Goal: Task Accomplishment & Management: Manage account settings

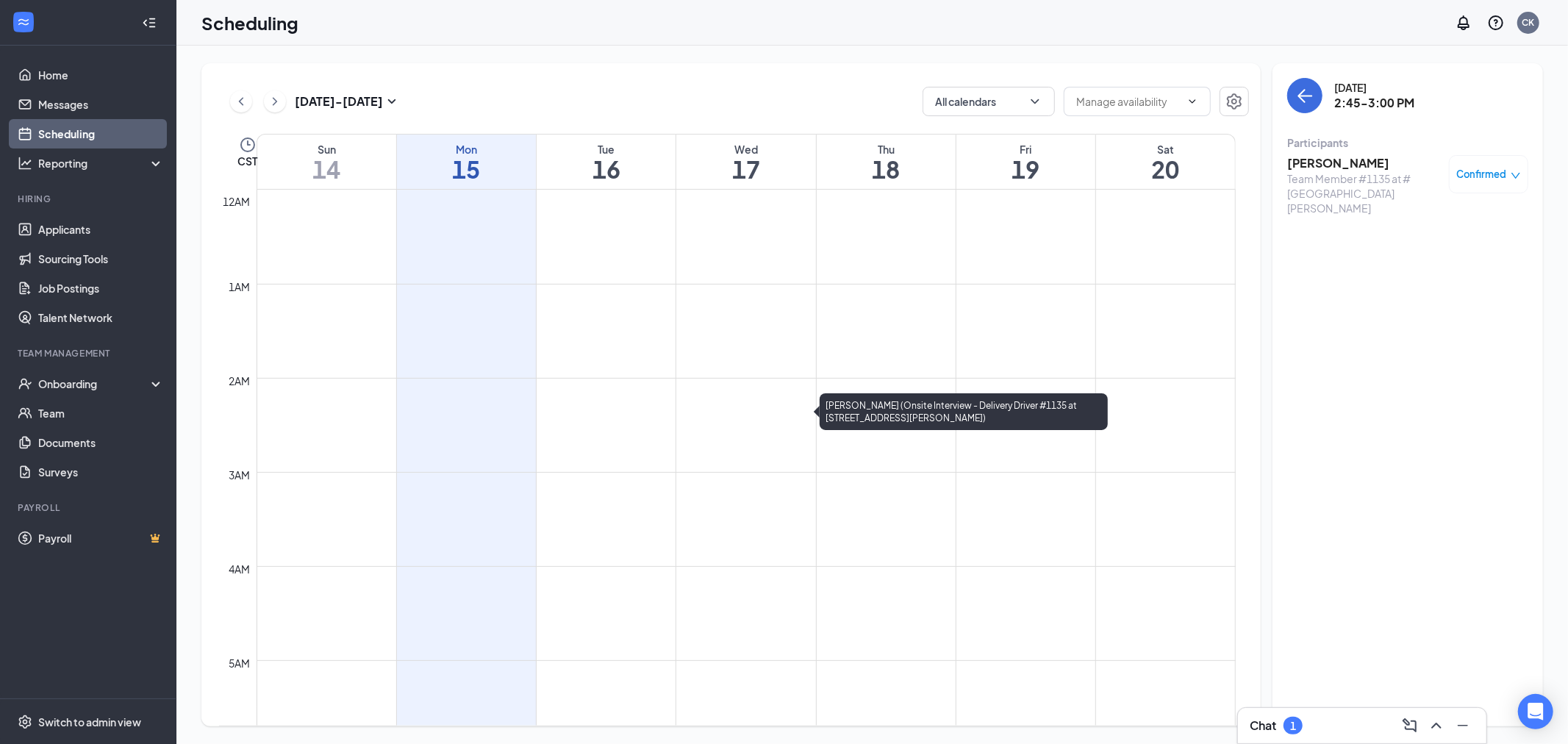
scroll to position [1130, 0]
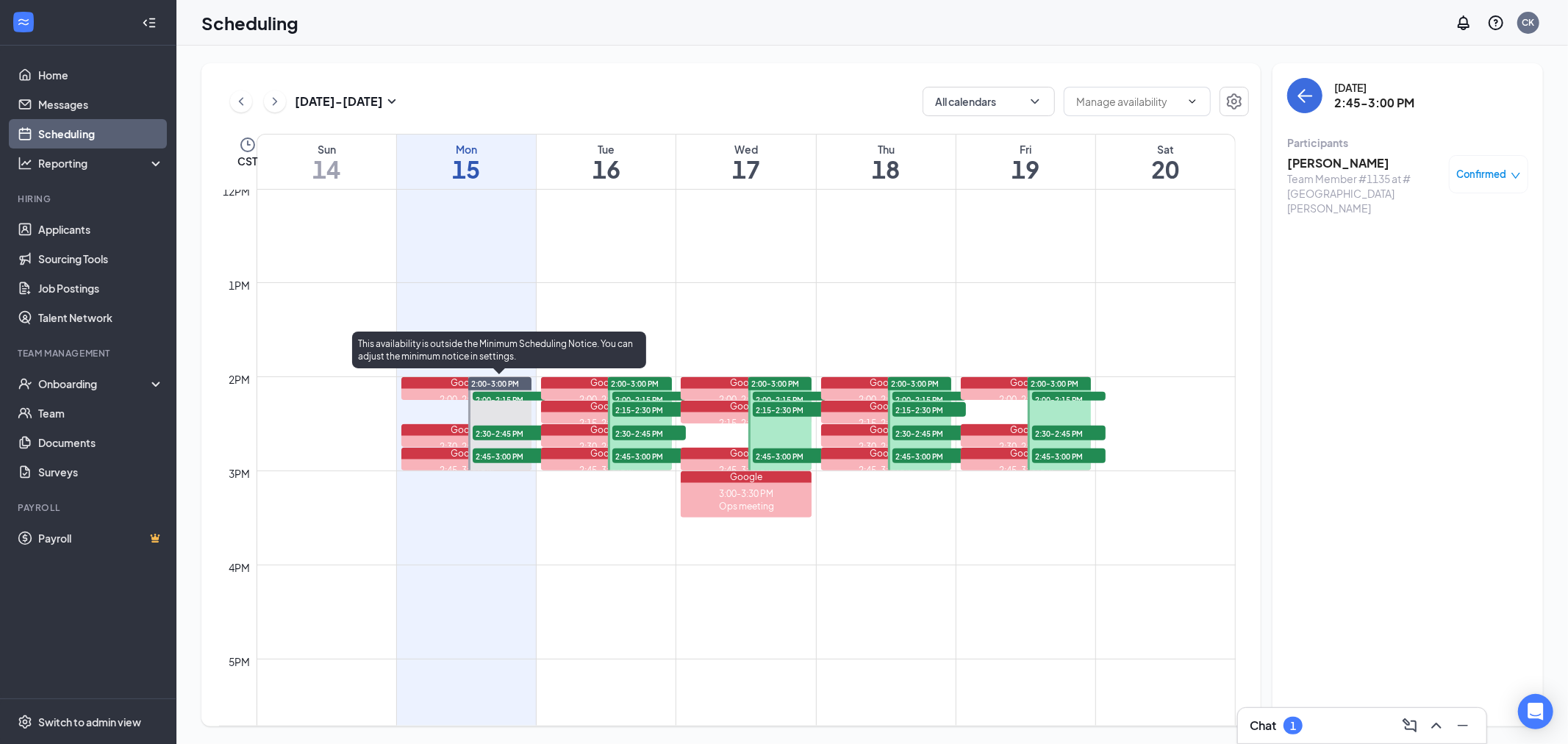
click at [498, 398] on span "2:00-2:15 PM" at bounding box center [509, 398] width 74 height 14
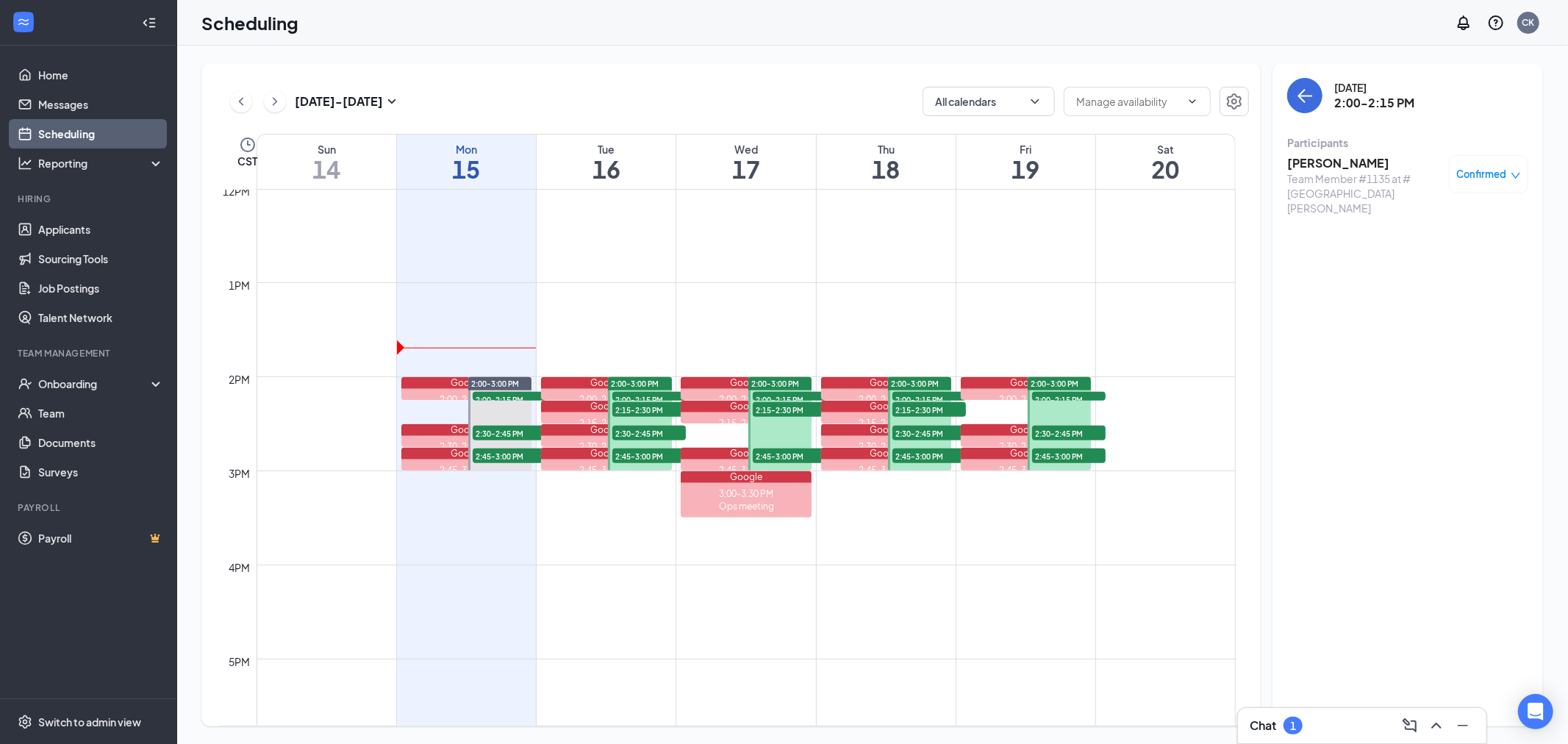
click at [1365, 165] on h3 "Cadence Larsen" at bounding box center [1364, 163] width 154 height 16
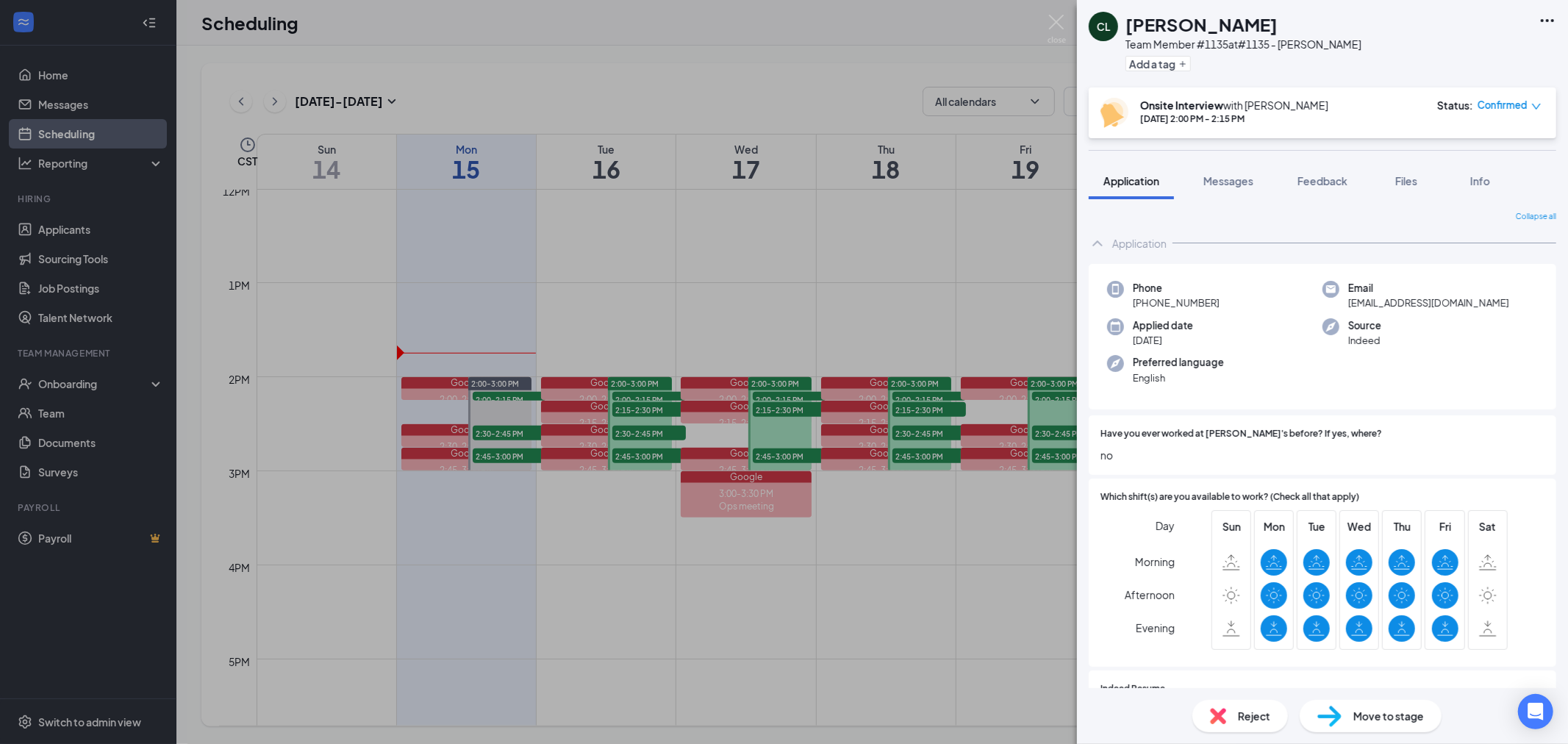
click at [785, 296] on div "CL Cadence Larsen Team Member #1135 at #1135 - Debbie Lane Add a tag Onsite Int…" at bounding box center [784, 372] width 1568 height 744
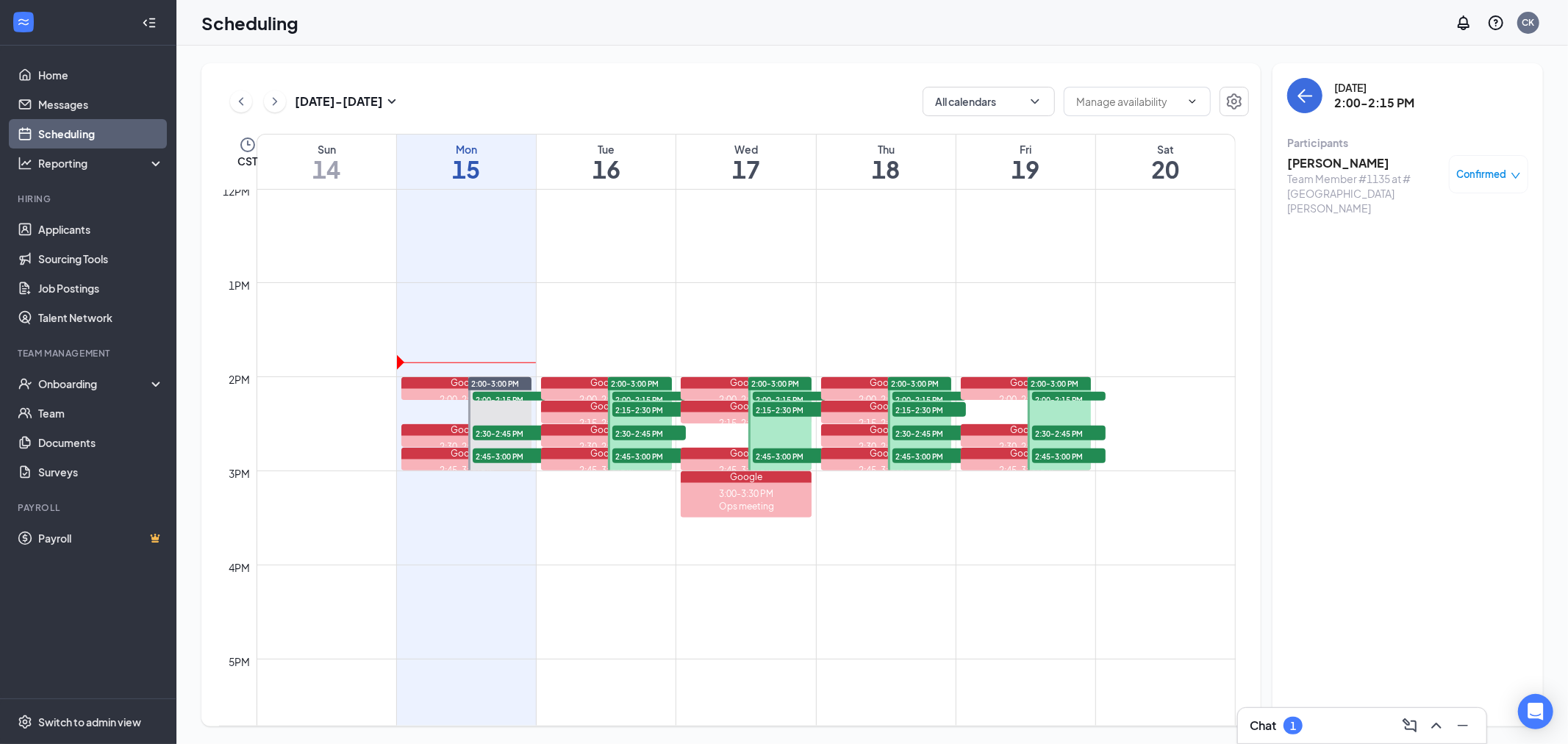
click at [1316, 162] on h3 "Cadence Larsen" at bounding box center [1364, 163] width 154 height 16
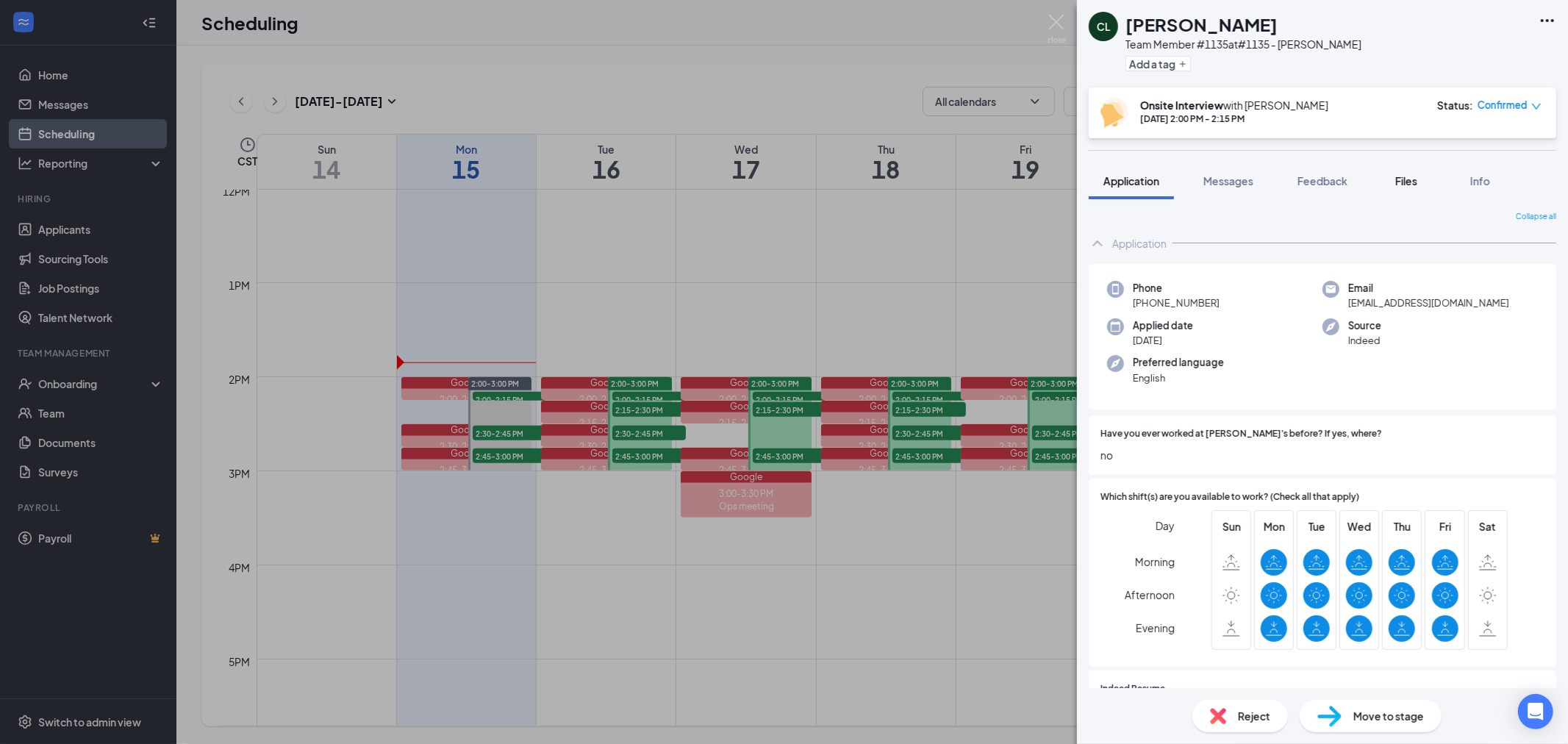
click at [1389, 181] on button "Files" at bounding box center [1405, 181] width 59 height 36
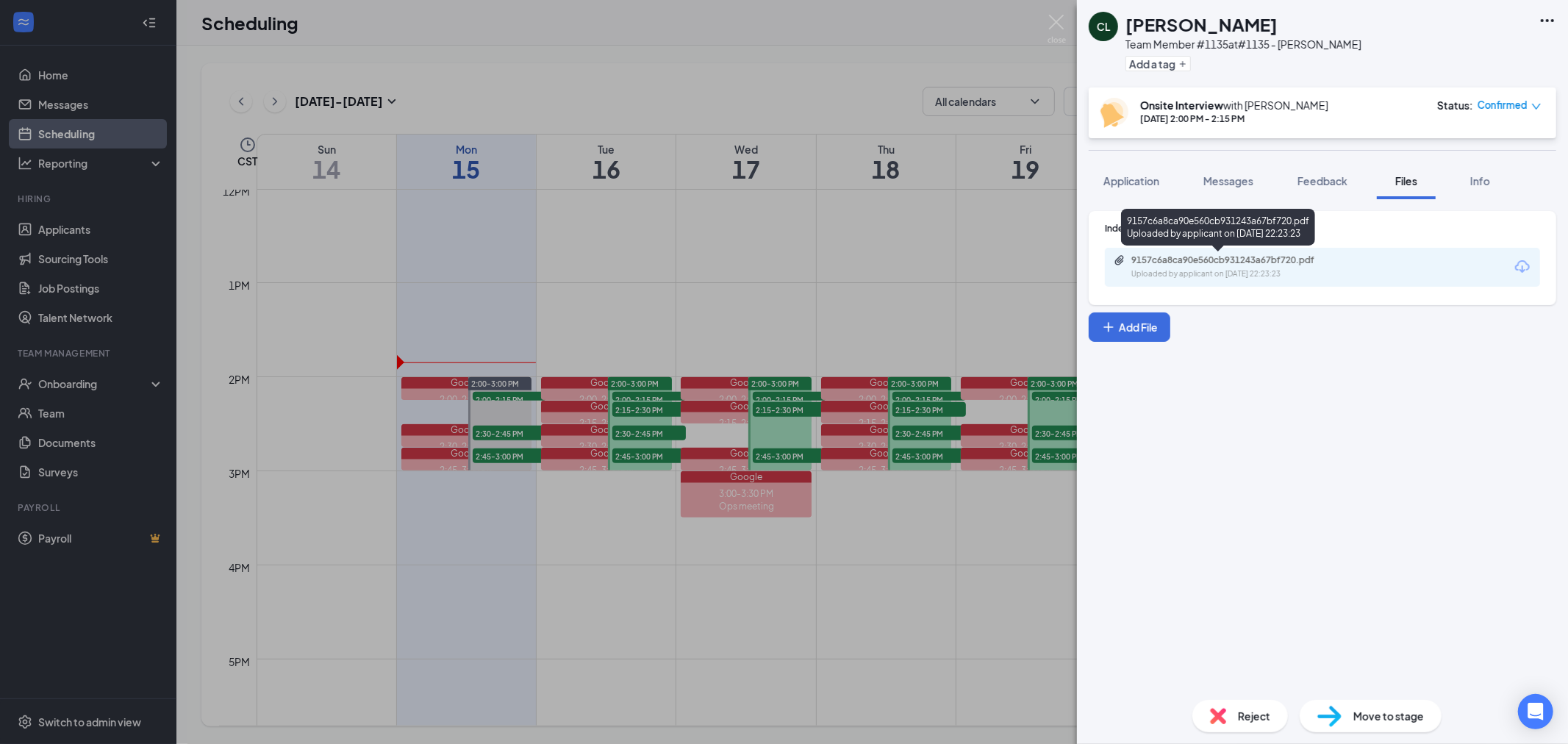
click at [1262, 269] on div "Uploaded by applicant on Sep 06, 2025 at 22:23:23" at bounding box center [1241, 274] width 220 height 11
click at [1145, 428] on div "Indeed Resume 9157c6a8ca90e560cb931243a67bf720.pdf Uploaded by applicant on Sep…" at bounding box center [1323, 443] width 491 height 489
drag, startPoint x: 458, startPoint y: 281, endPoint x: 515, endPoint y: 321, distance: 69.6
click at [459, 280] on div "CL Cadence Larsen Team Member #1135 at #1135 - Debbie Lane Add a tag Onsite Int…" at bounding box center [784, 372] width 1568 height 744
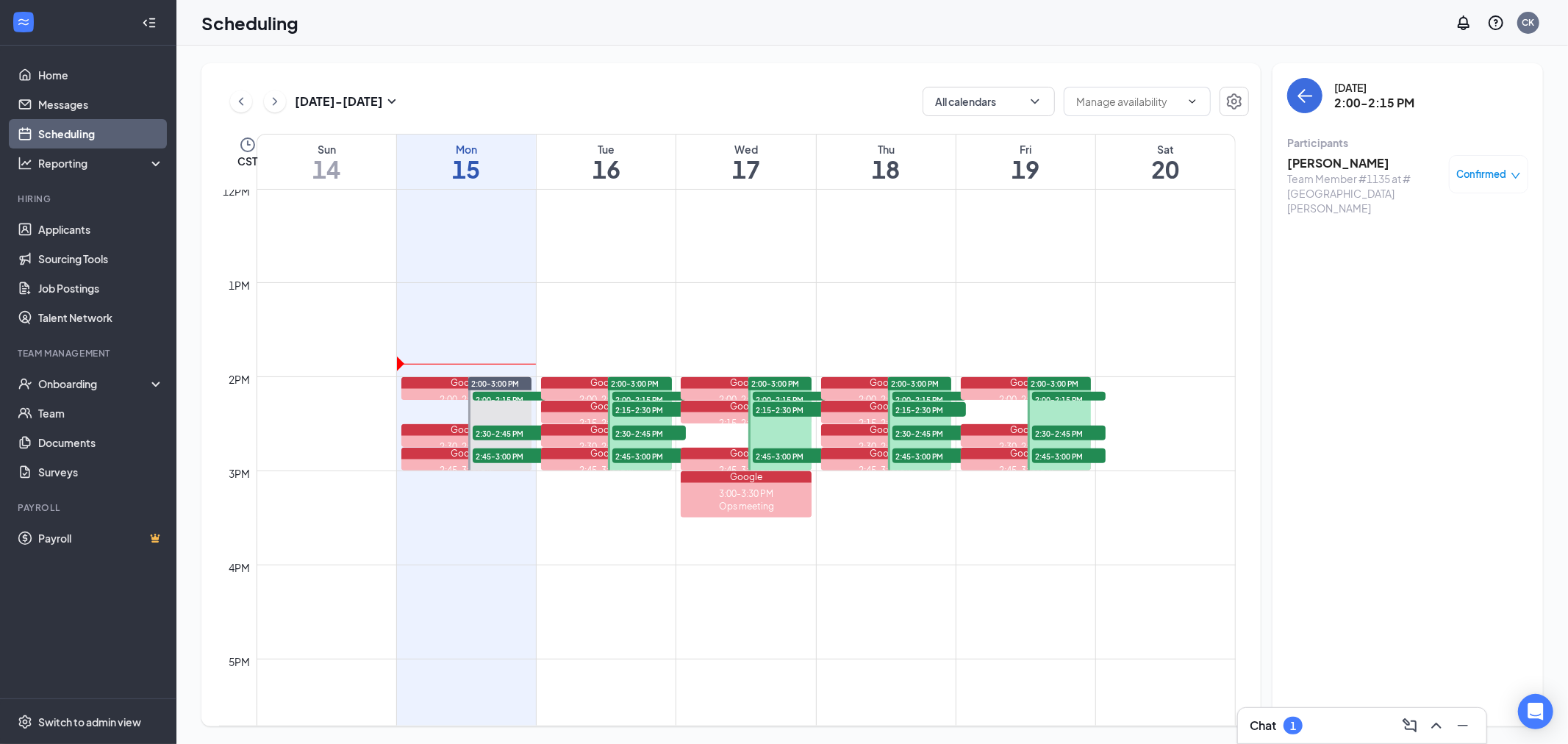
click at [619, 395] on span "2:00-2:15 PM" at bounding box center [649, 398] width 74 height 14
click at [1309, 163] on h3 "Riyana Hudson" at bounding box center [1364, 163] width 154 height 16
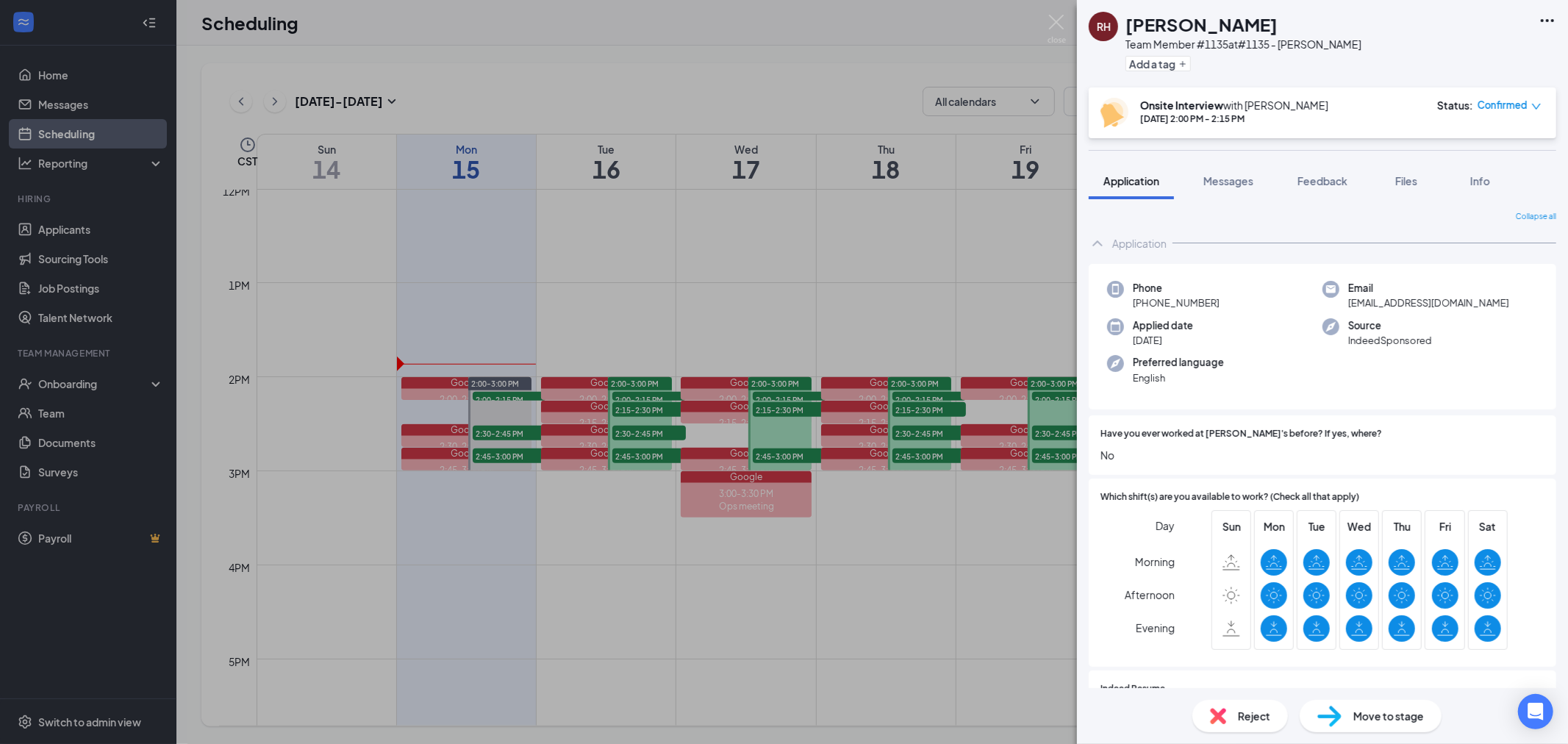
click at [643, 407] on div "RH Riyana Hudson Team Member #1135 at #1135 - Debbie Lane Add a tag Onsite Inte…" at bounding box center [784, 372] width 1568 height 744
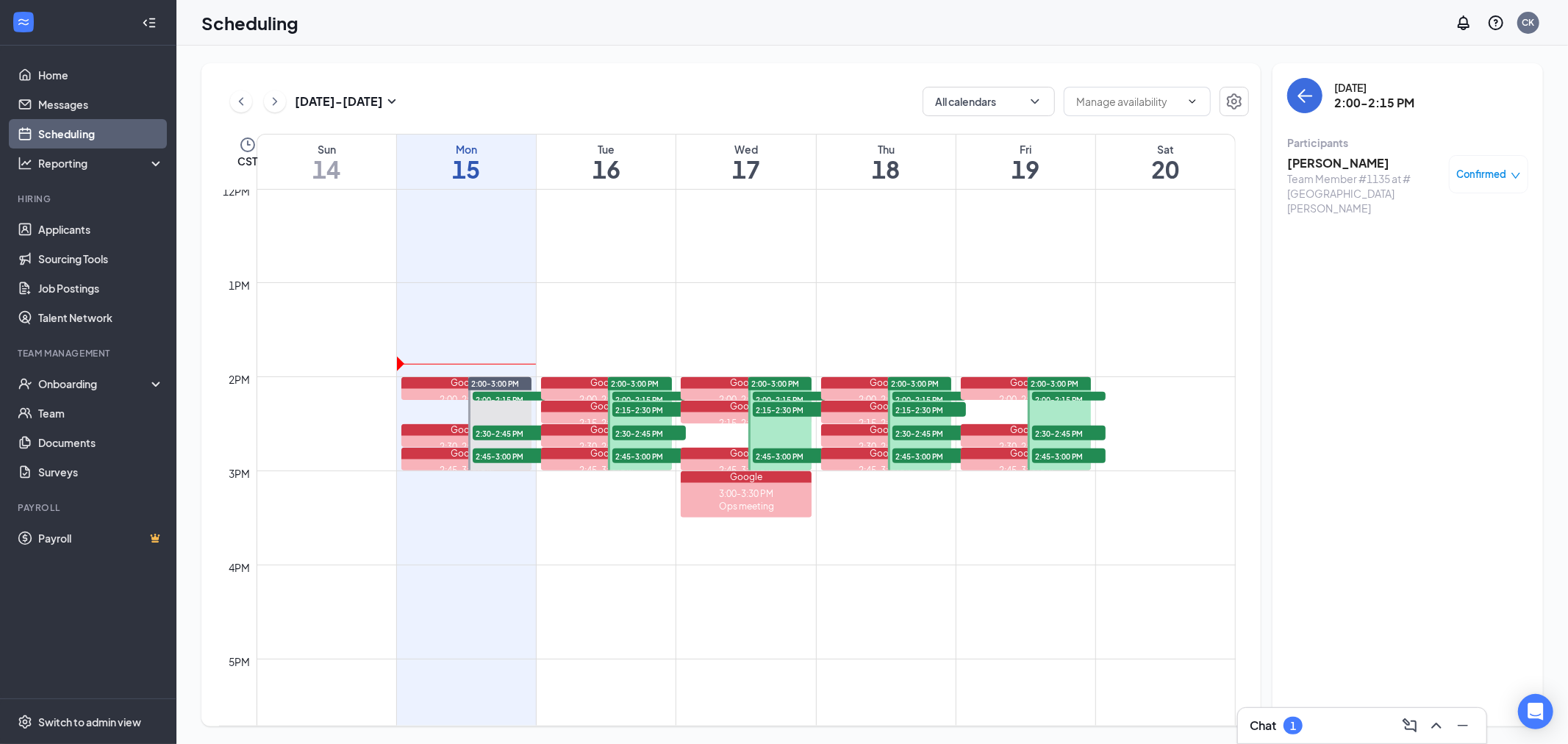
click at [643, 407] on span "2:15-2:30 PM" at bounding box center [649, 409] width 74 height 14
click at [1302, 152] on div "Kesha King Team Member #1135 at #1135 - Debbie Lane Confirmed" at bounding box center [1407, 185] width 241 height 71
click at [1301, 157] on h3 "Kesha King" at bounding box center [1364, 163] width 154 height 16
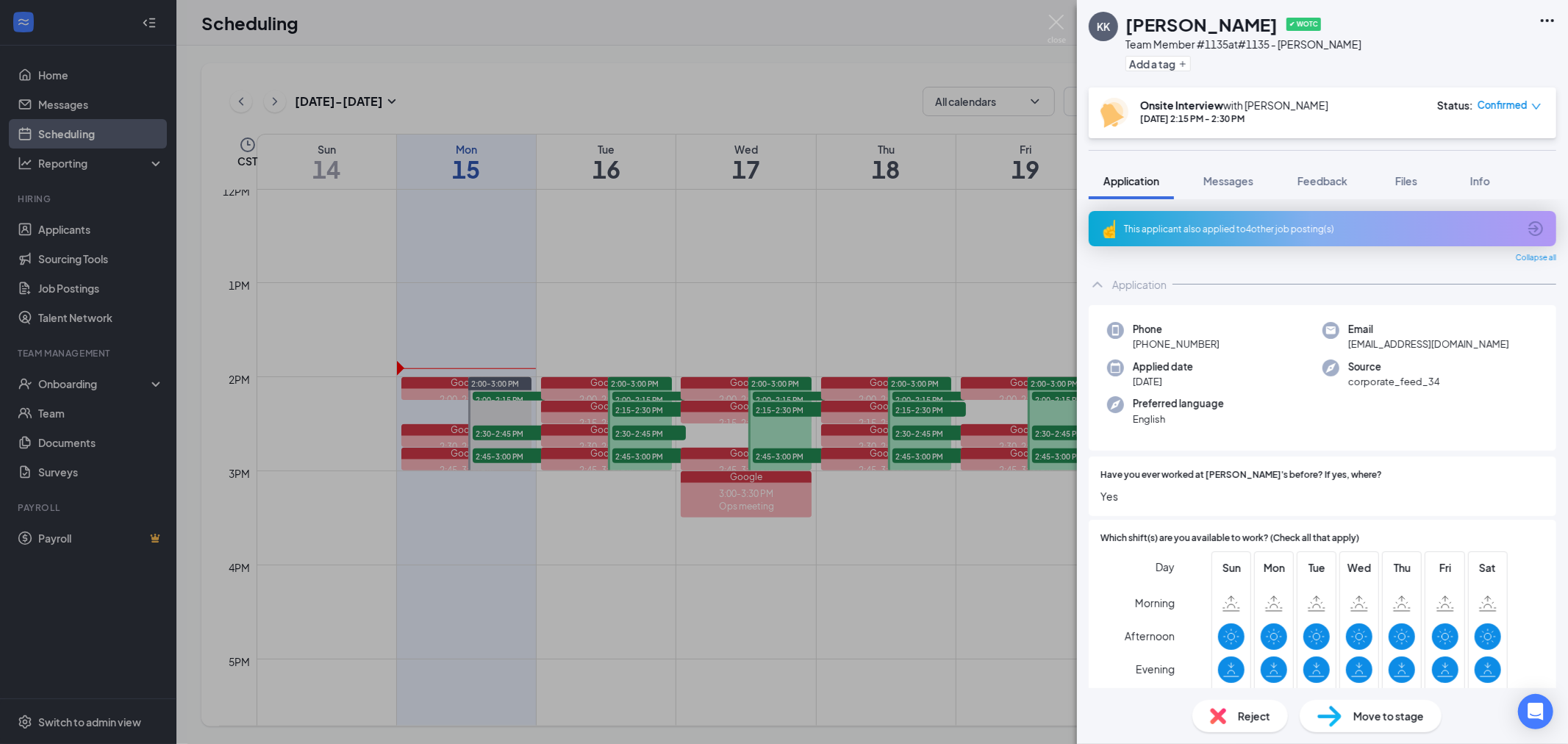
click at [515, 403] on div "KK Kesha King ✔ WOTC Team Member #1135 at #1135 - Debbie Lane Add a tag Onsite …" at bounding box center [784, 372] width 1568 height 744
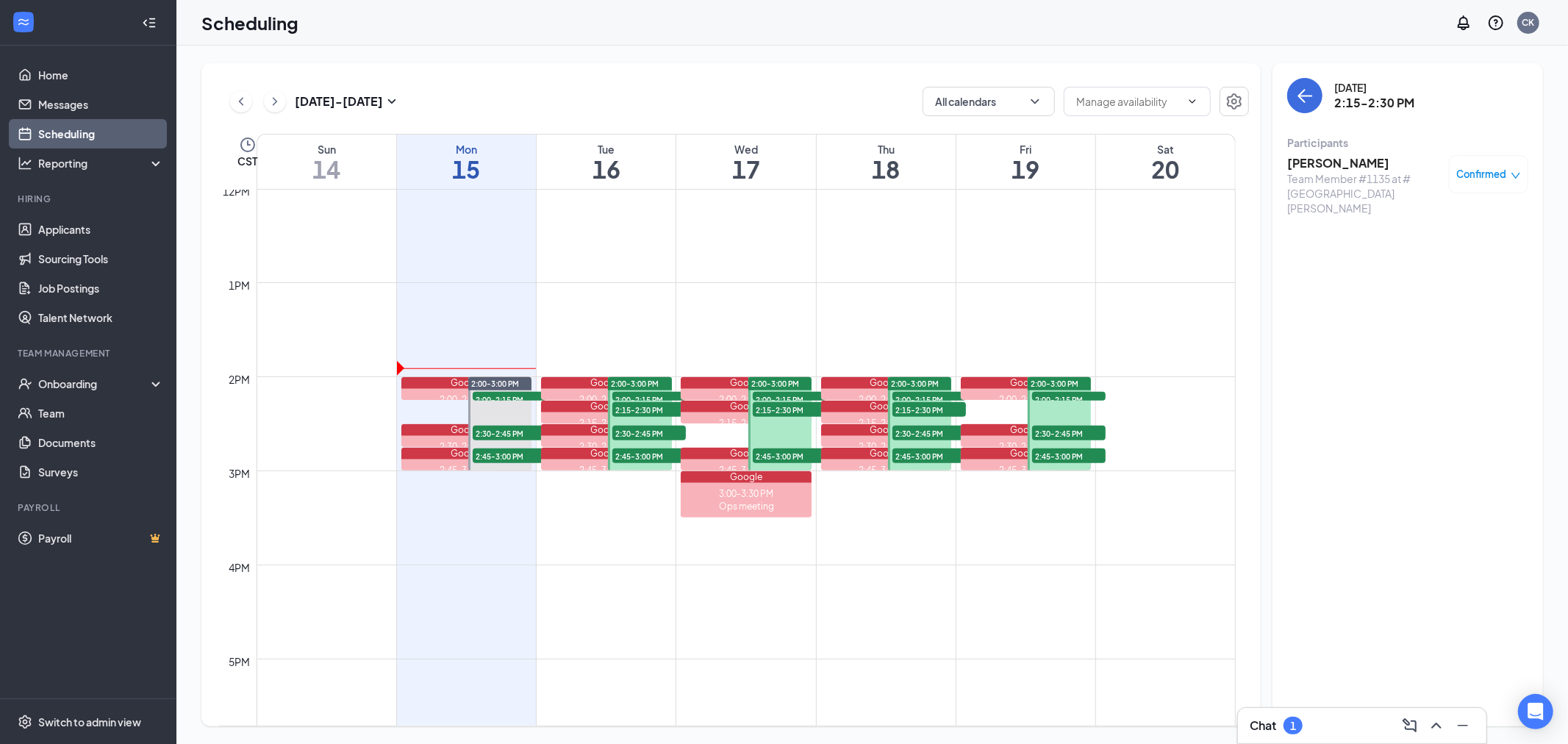
click at [524, 393] on span "2:00-2:15 PM" at bounding box center [509, 398] width 74 height 14
click at [1297, 163] on h3 "Cadence Larsen" at bounding box center [1364, 163] width 154 height 16
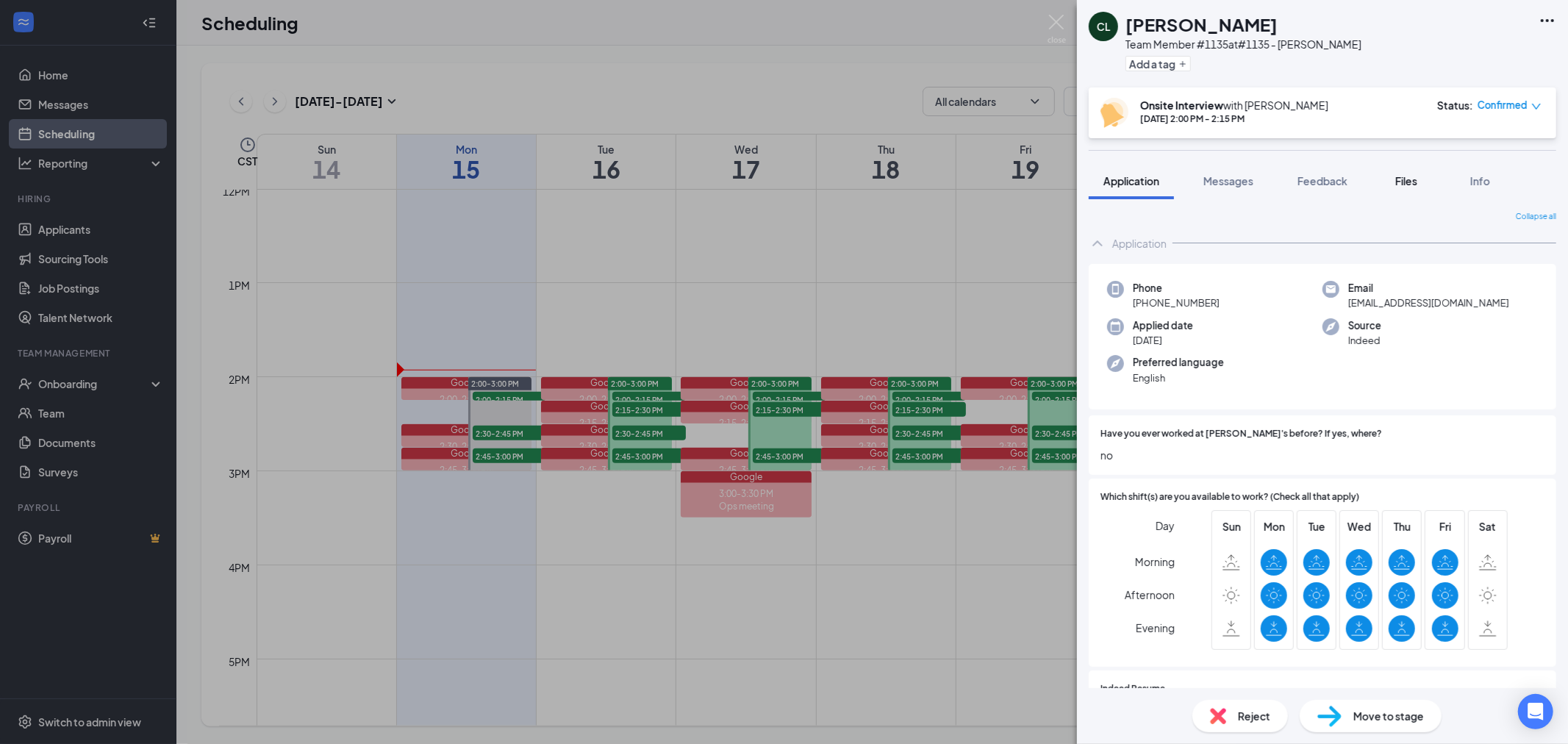
click at [1414, 179] on span "Files" at bounding box center [1406, 180] width 22 height 13
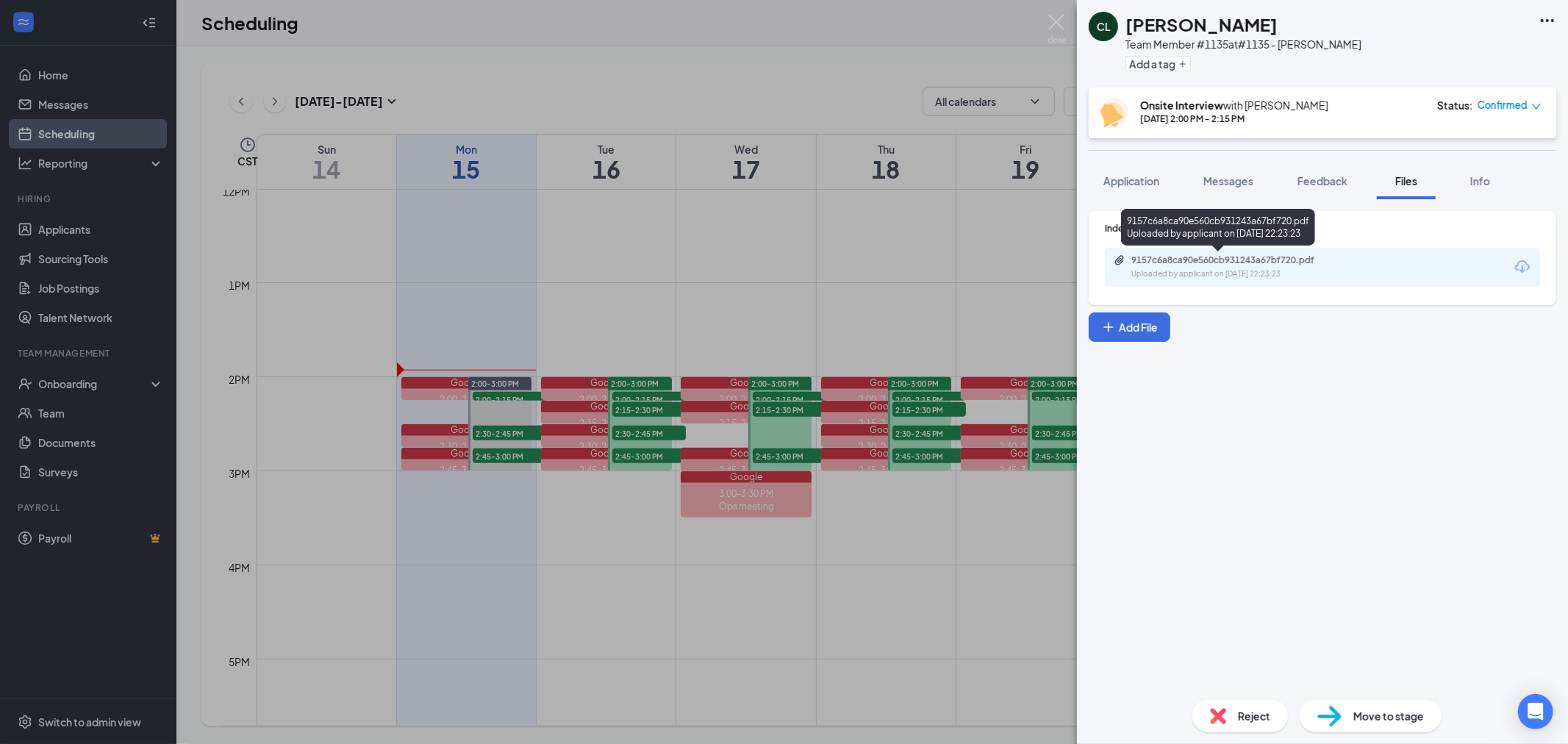
click at [1303, 257] on div "9157c6a8ca90e560cb931243a67bf720.pdf" at bounding box center [1234, 260] width 206 height 11
click at [1452, 463] on div "Indeed Resume 9157c6a8ca90e560cb931243a67bf720.pdf Uploaded by applicant on Sep…" at bounding box center [1323, 443] width 491 height 489
click at [416, 297] on div "CL Cadence Larsen Team Member #1135 at #1135 - Debbie Lane Add a tag Onsite Int…" at bounding box center [784, 372] width 1568 height 744
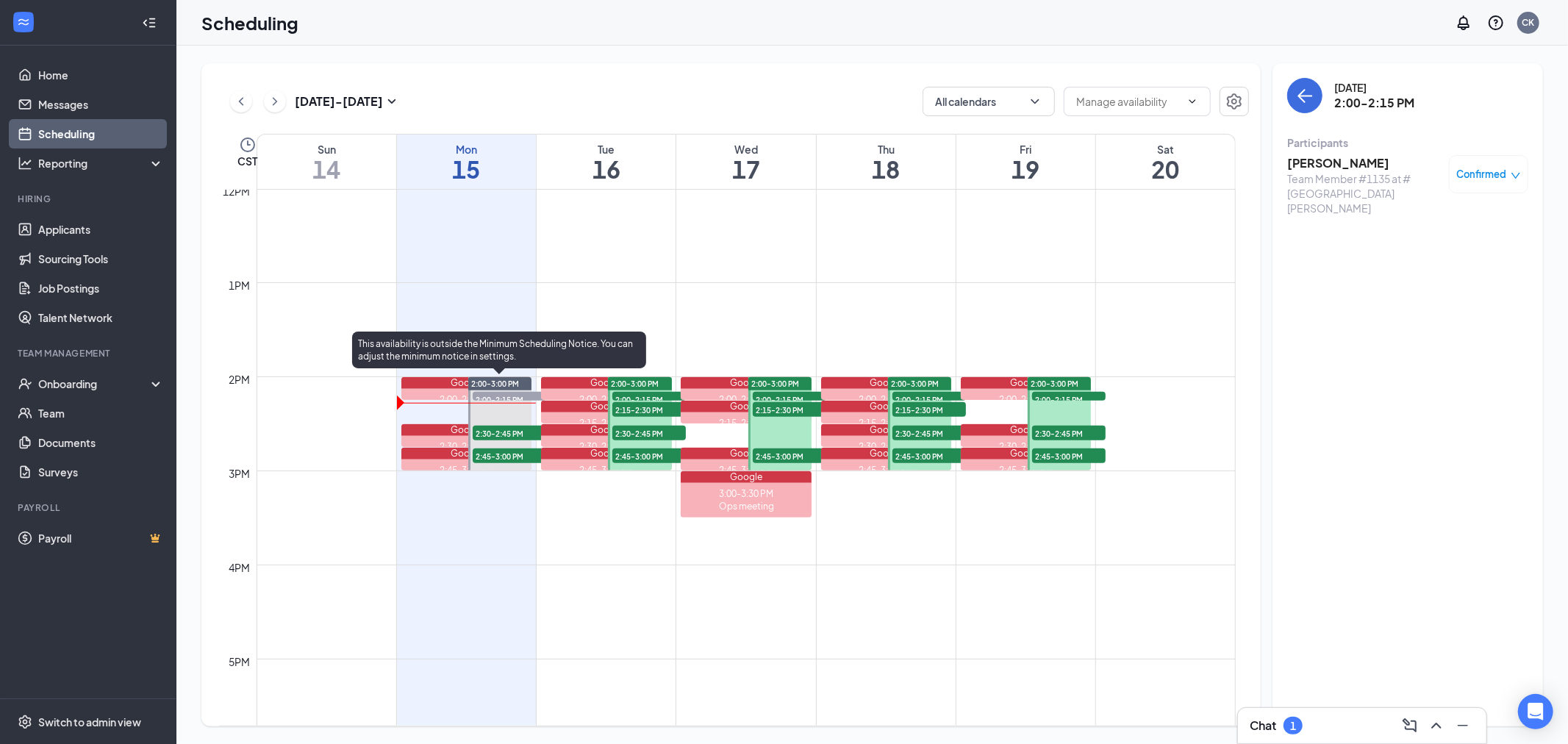
click at [490, 429] on span "2:30-2:45 PM" at bounding box center [509, 432] width 74 height 14
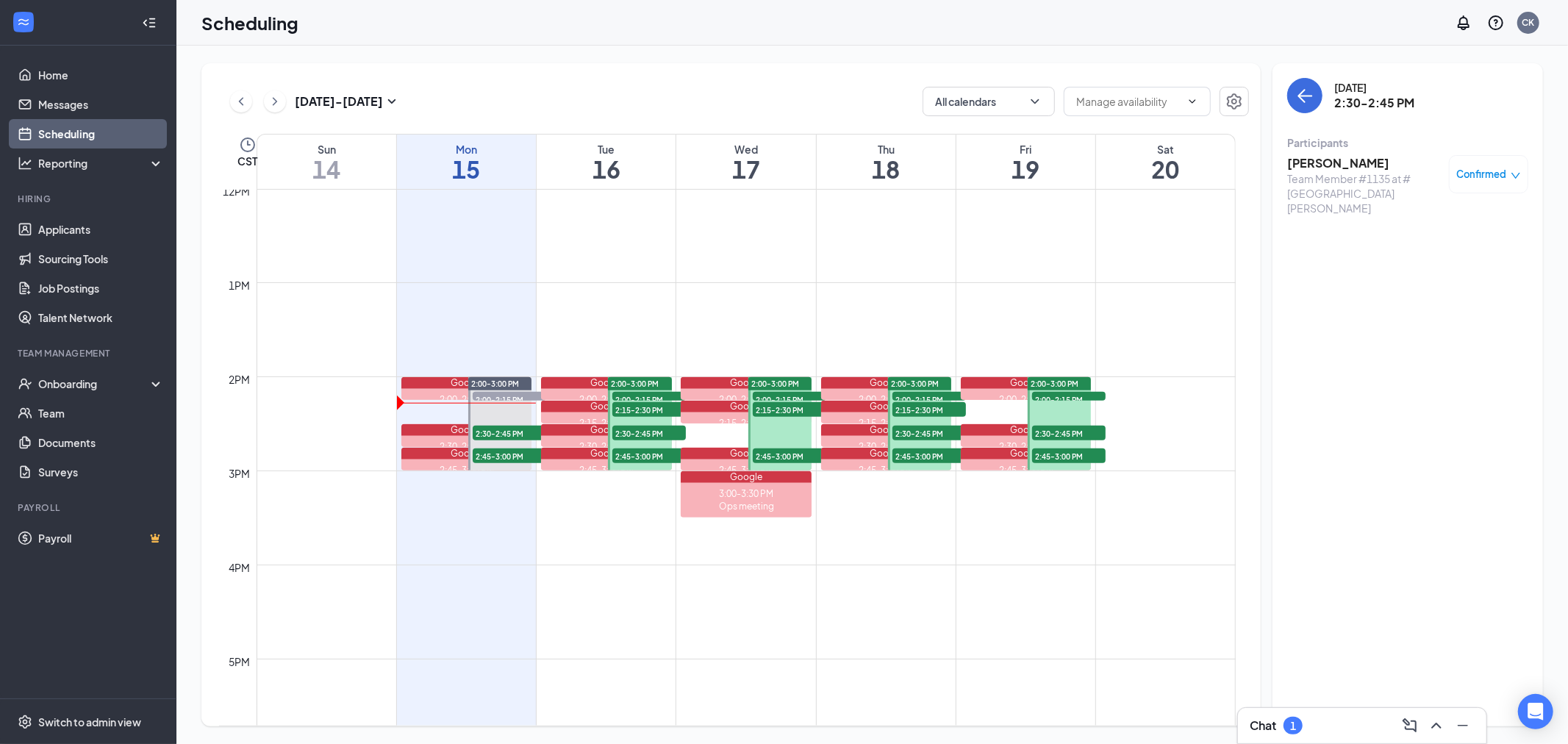
click at [1342, 166] on h3 "Isaac Peralta" at bounding box center [1364, 163] width 154 height 16
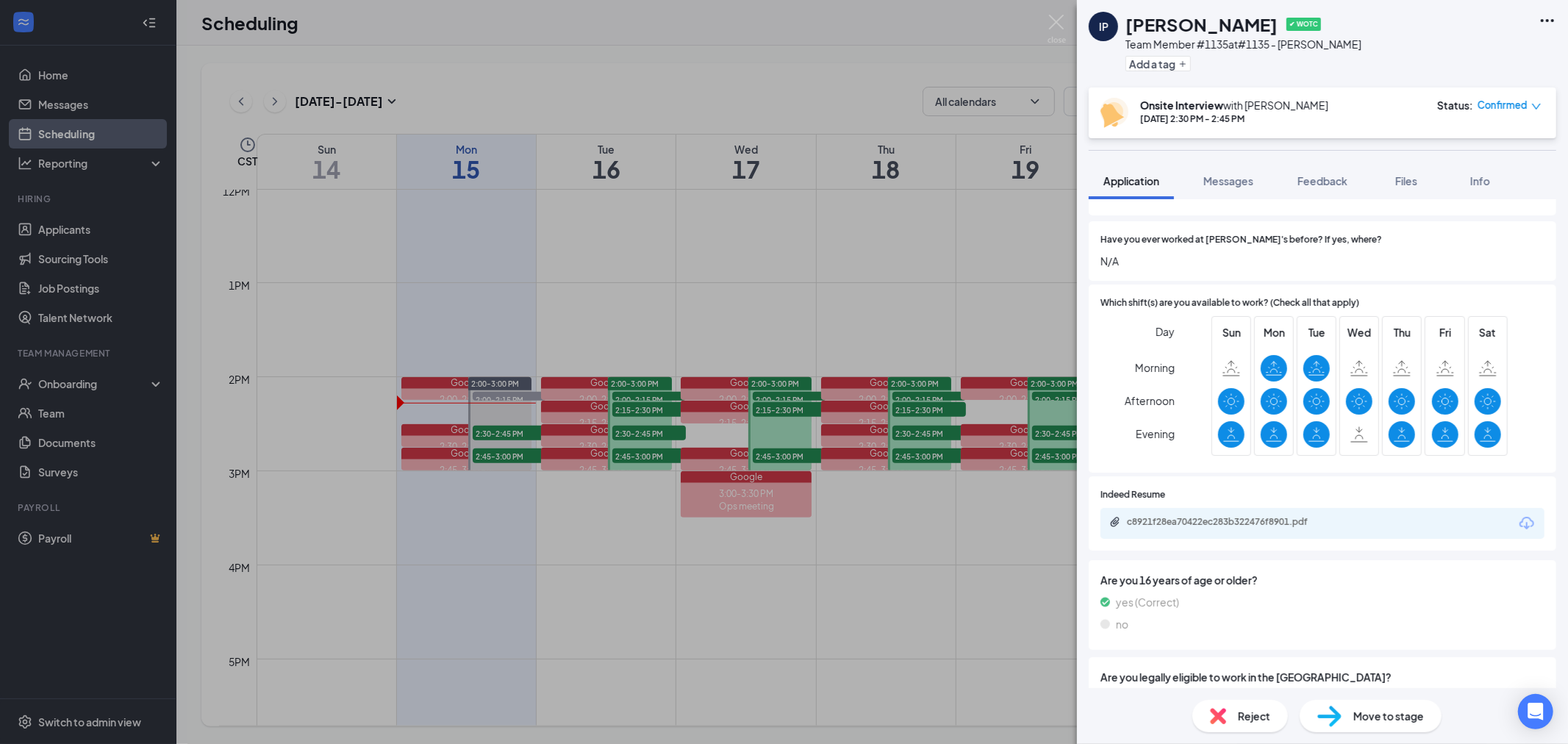
scroll to position [245, 0]
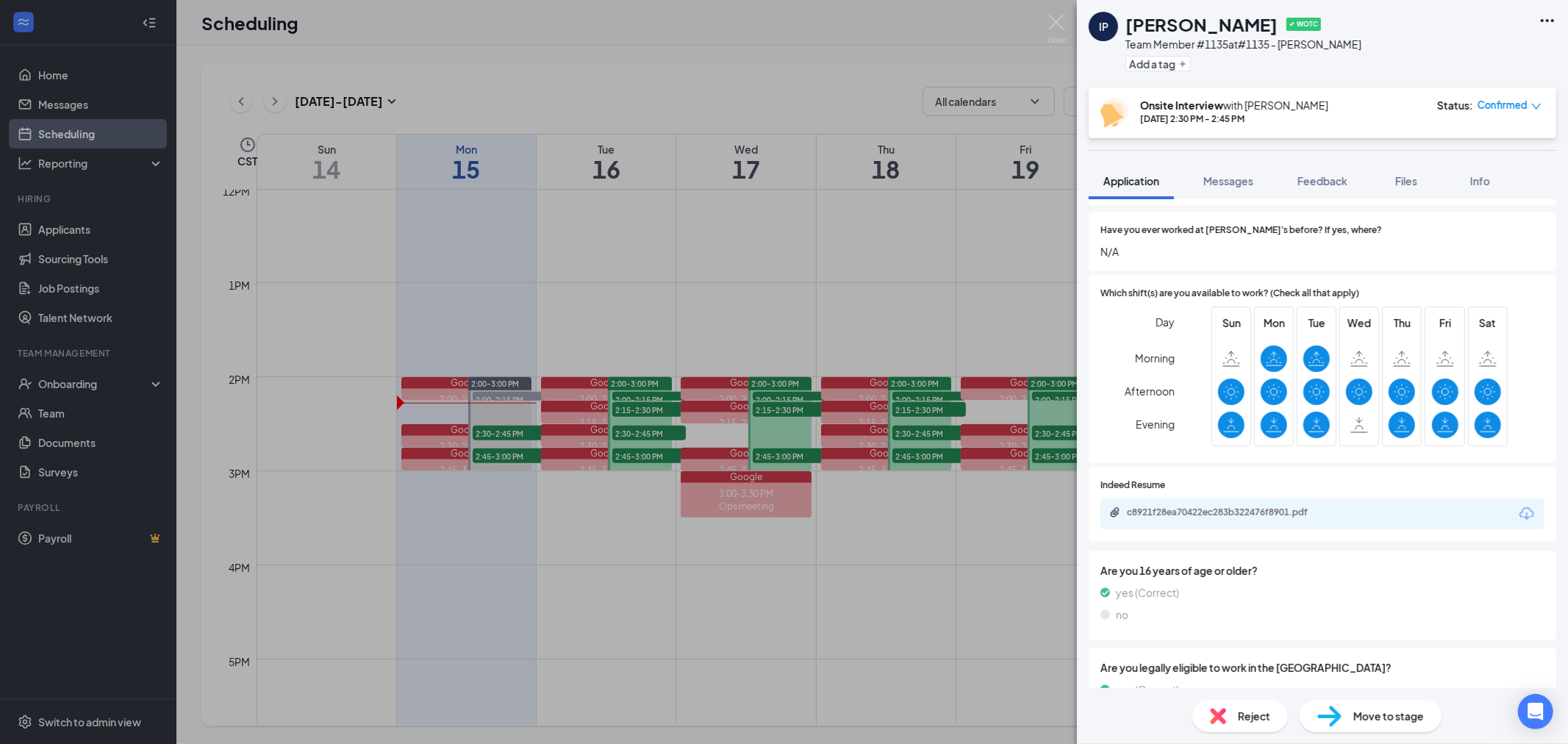
click at [1237, 525] on div "c8921f28ea70422ec283b322476f8901.pdf" at bounding box center [1323, 514] width 444 height 31
click at [1332, 520] on div "c8921f28ea70422ec283b322476f8901.pdf" at bounding box center [1323, 514] width 444 height 31
click at [1289, 497] on div "c8921f28ea70422ec283b322476f8901.pdf" at bounding box center [1226, 488] width 192 height 30
click at [1296, 506] on div "c8921f28ea70422ec283b322476f8901.pdf" at bounding box center [1230, 511] width 206 height 11
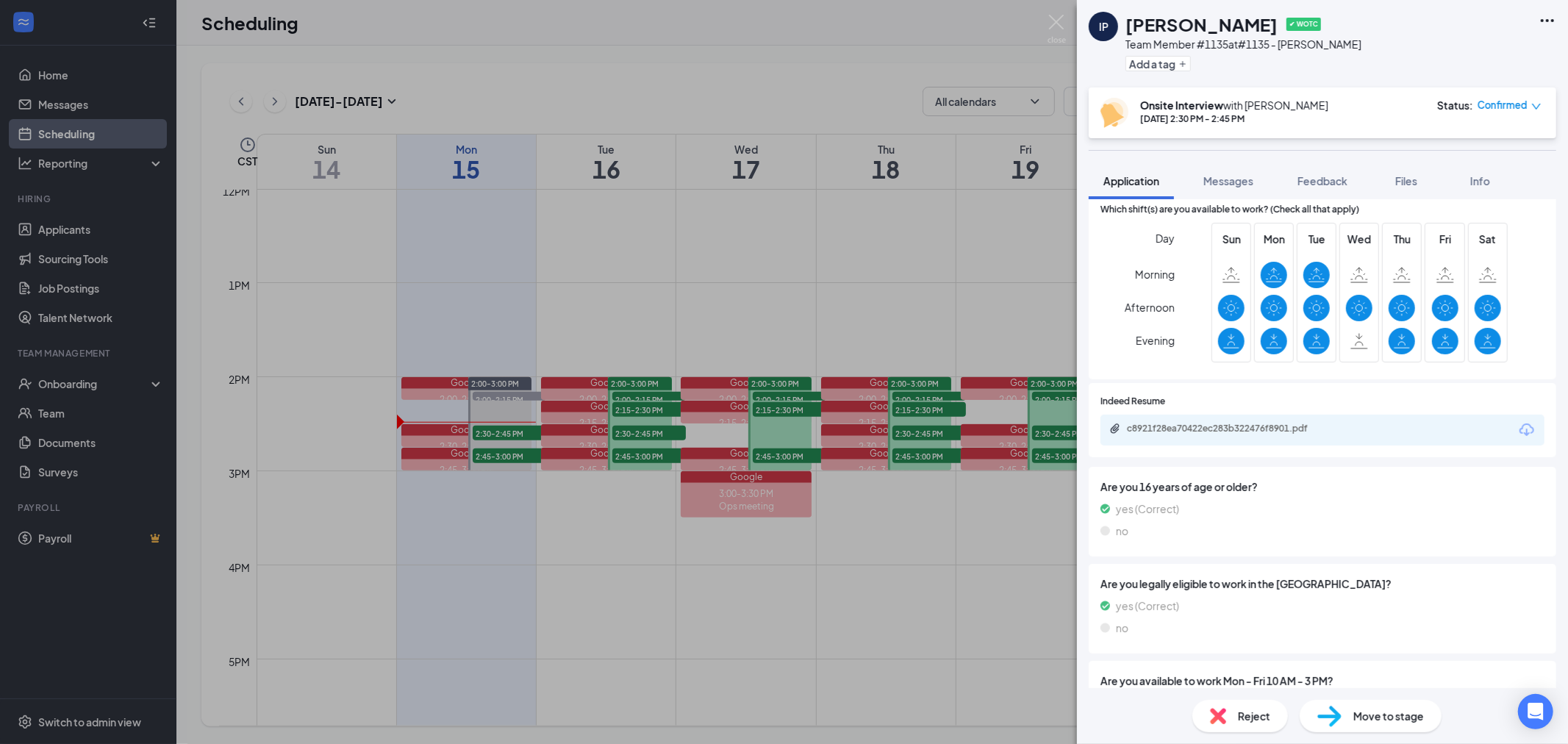
scroll to position [408, 0]
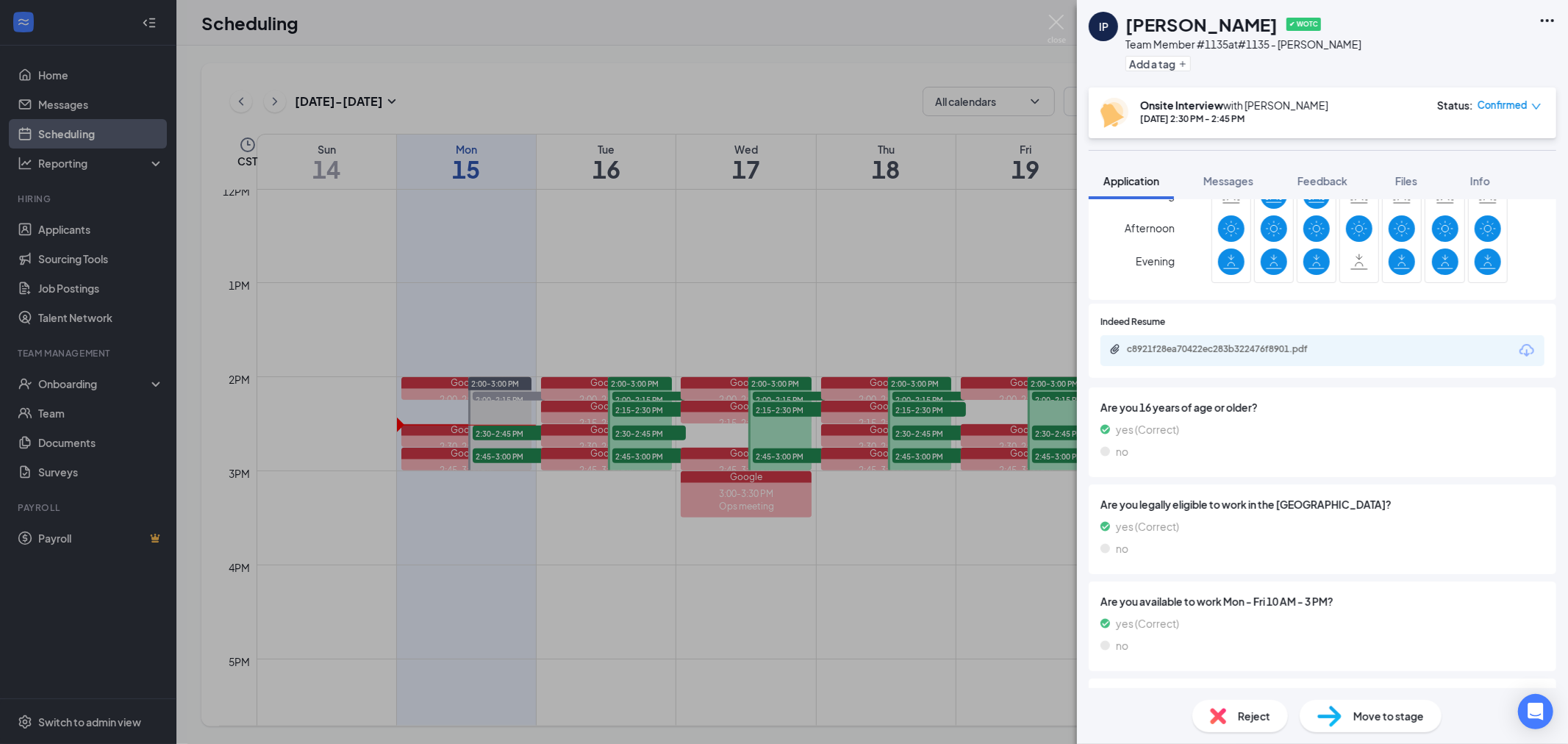
click at [844, 280] on div "IP Isaac Peralta ✔ WOTC Team Member #1135 at #1135 - Debbie Lane Add a tag Onsi…" at bounding box center [784, 372] width 1568 height 744
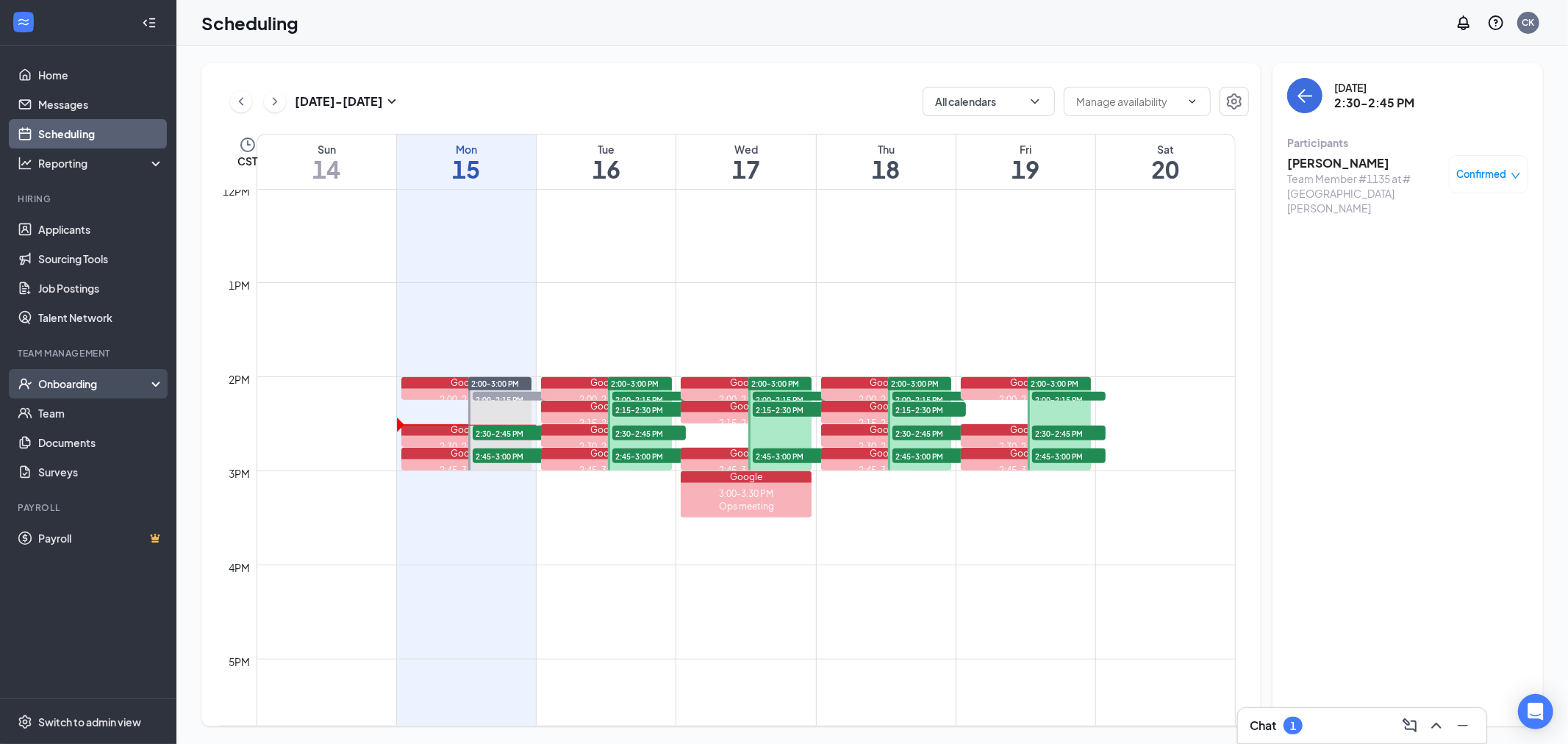
click at [86, 378] on div "Onboarding" at bounding box center [94, 383] width 113 height 14
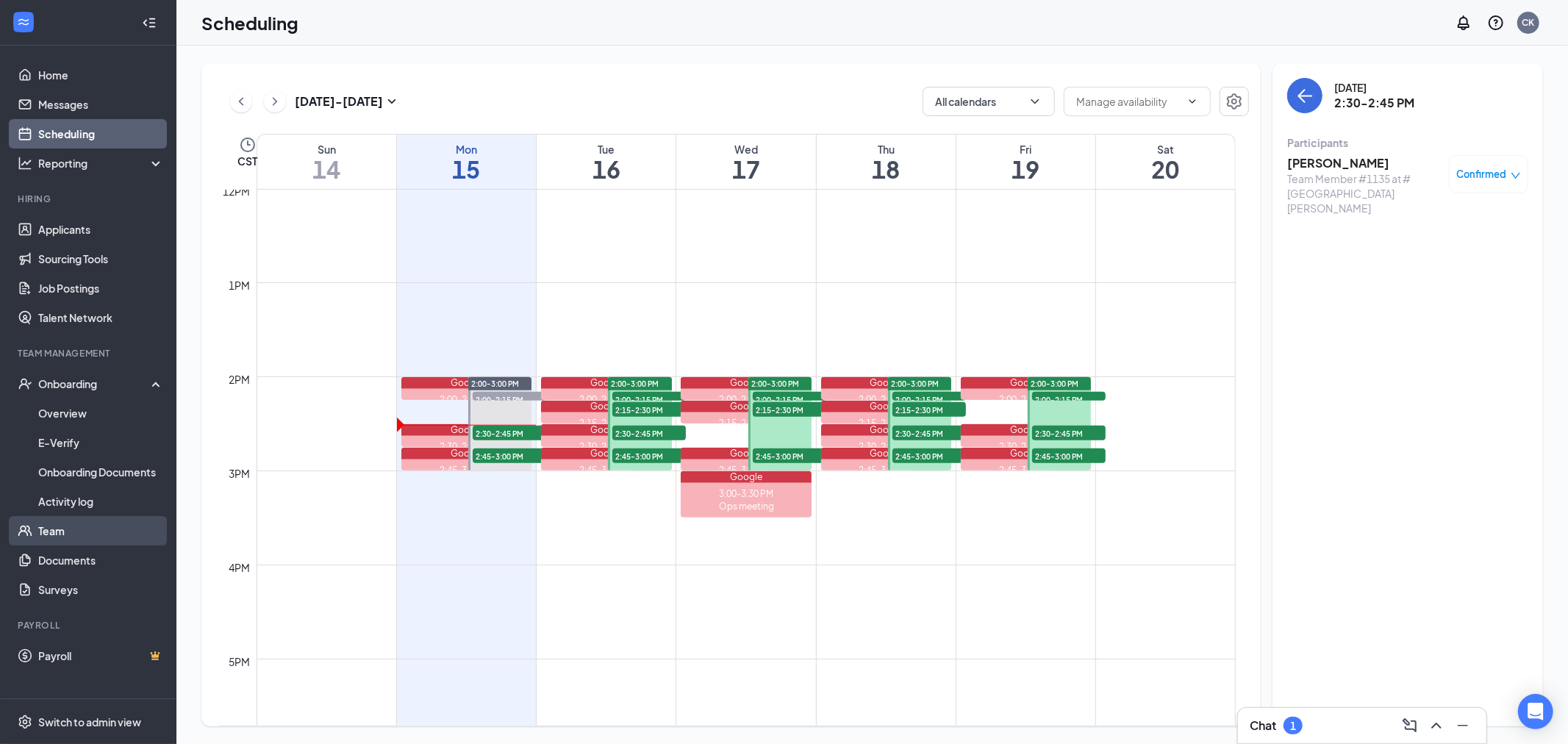
click at [68, 523] on link "Team" at bounding box center [100, 530] width 125 height 30
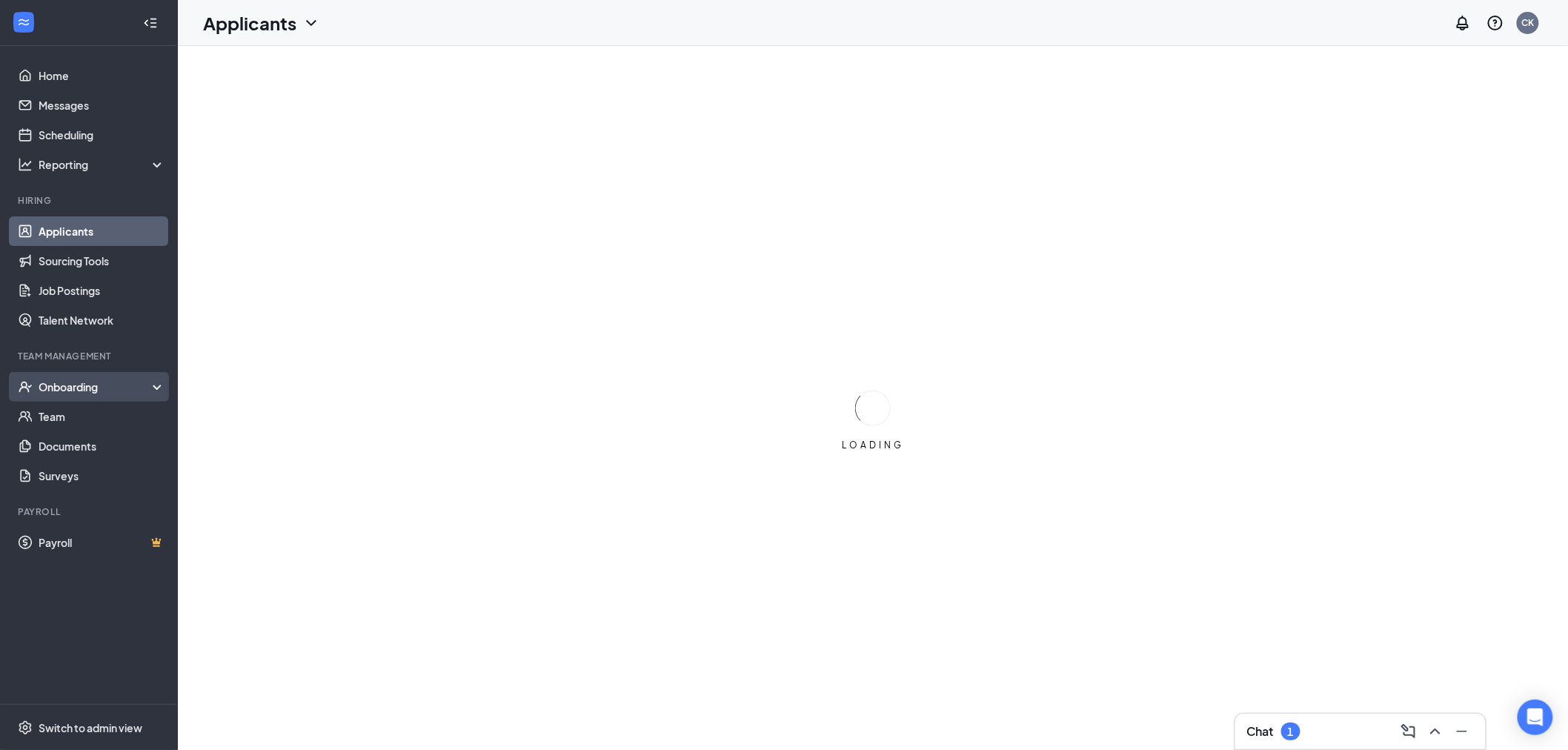
click at [107, 384] on div "Onboarding" at bounding box center [95, 386] width 114 height 15
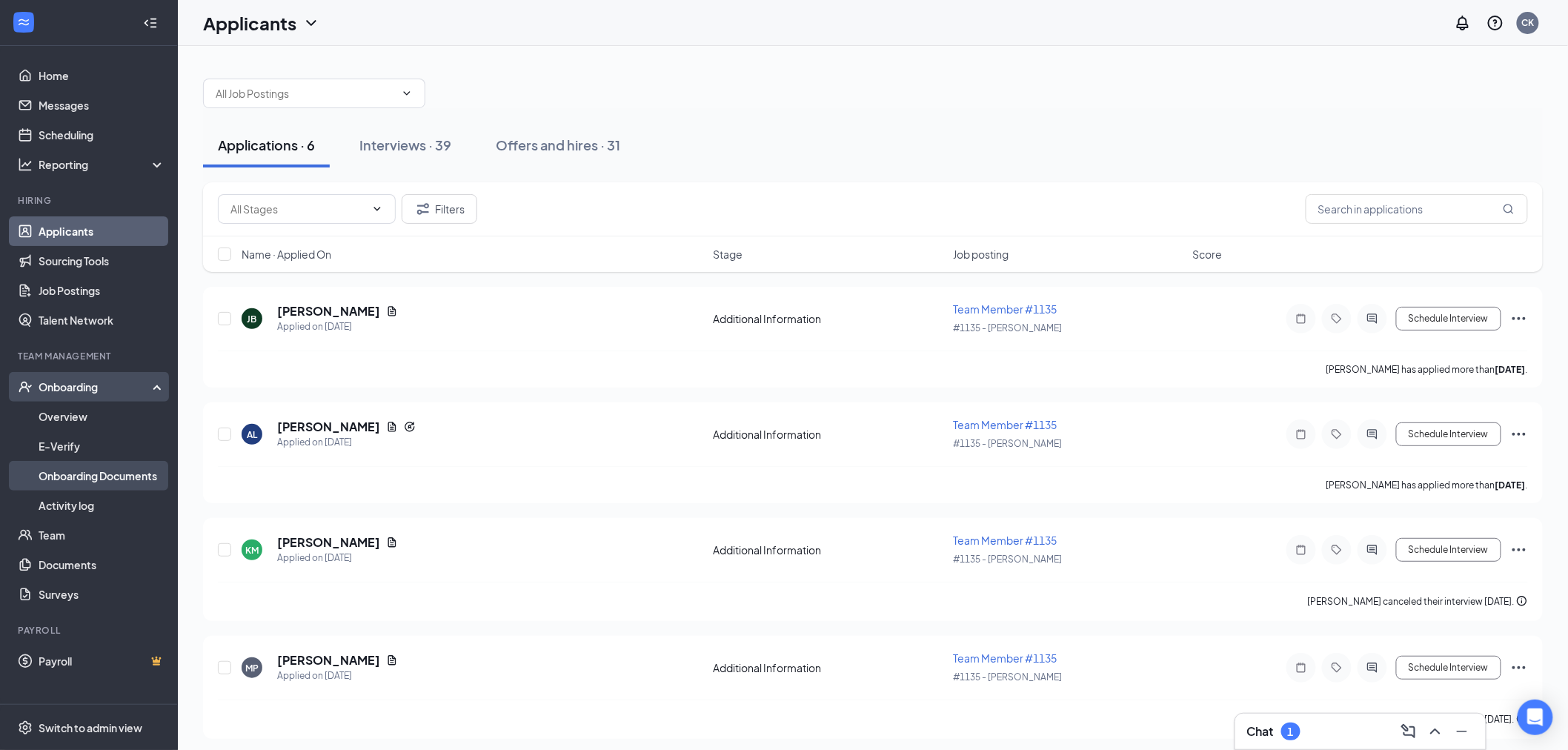
click at [81, 480] on link "Onboarding Documents" at bounding box center [101, 476] width 126 height 30
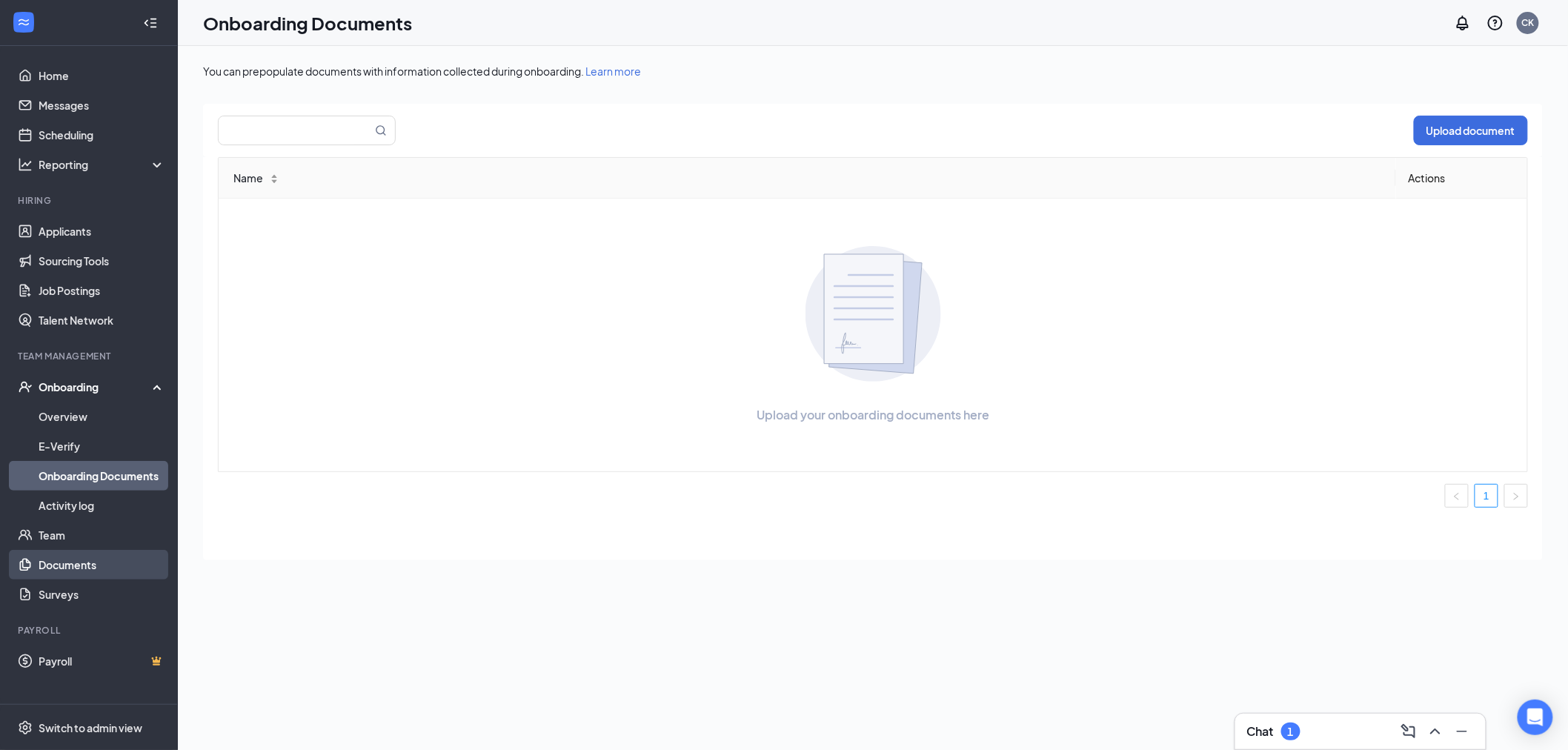
click at [48, 565] on link "Documents" at bounding box center [101, 565] width 126 height 30
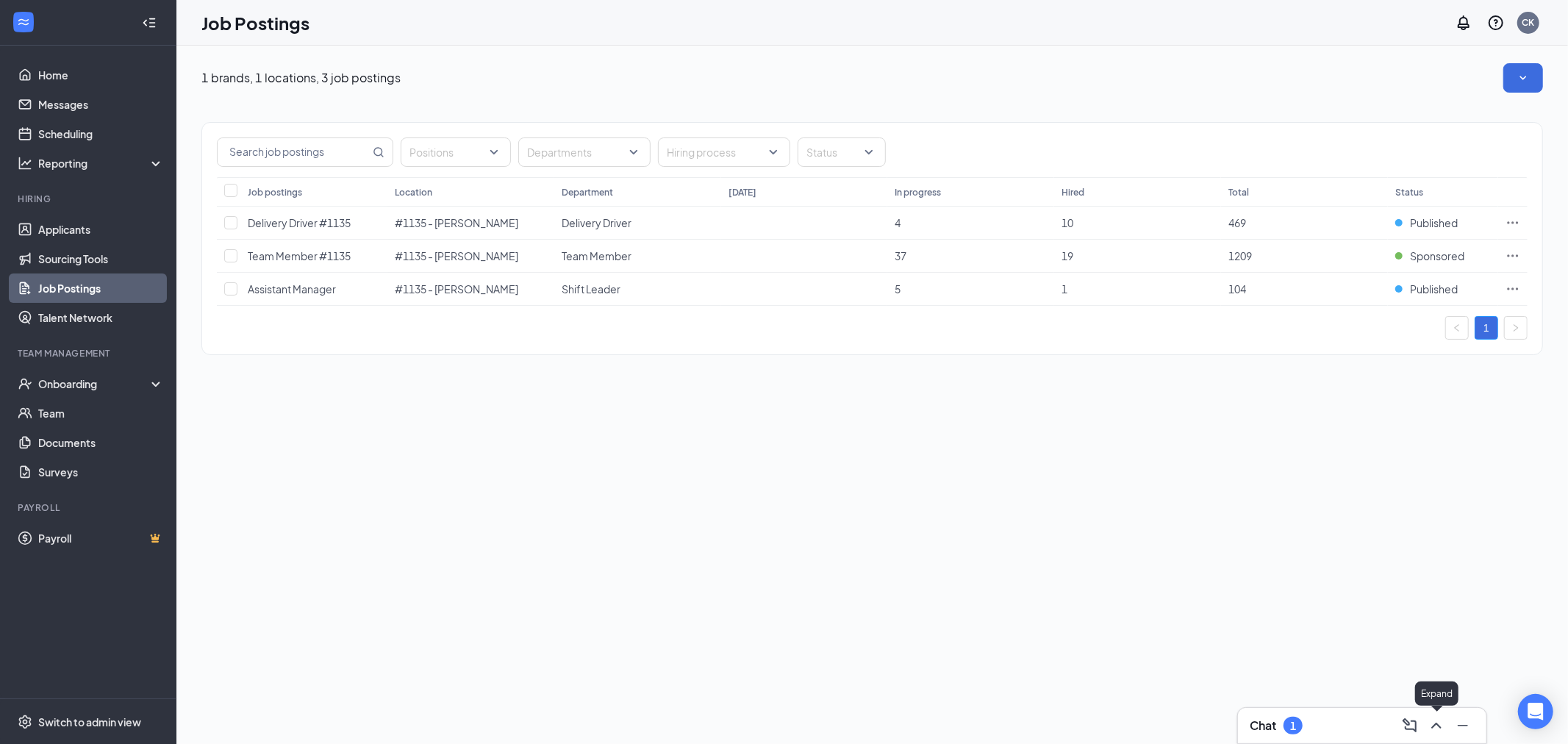
click at [1437, 727] on icon "ChevronUp" at bounding box center [1436, 725] width 17 height 17
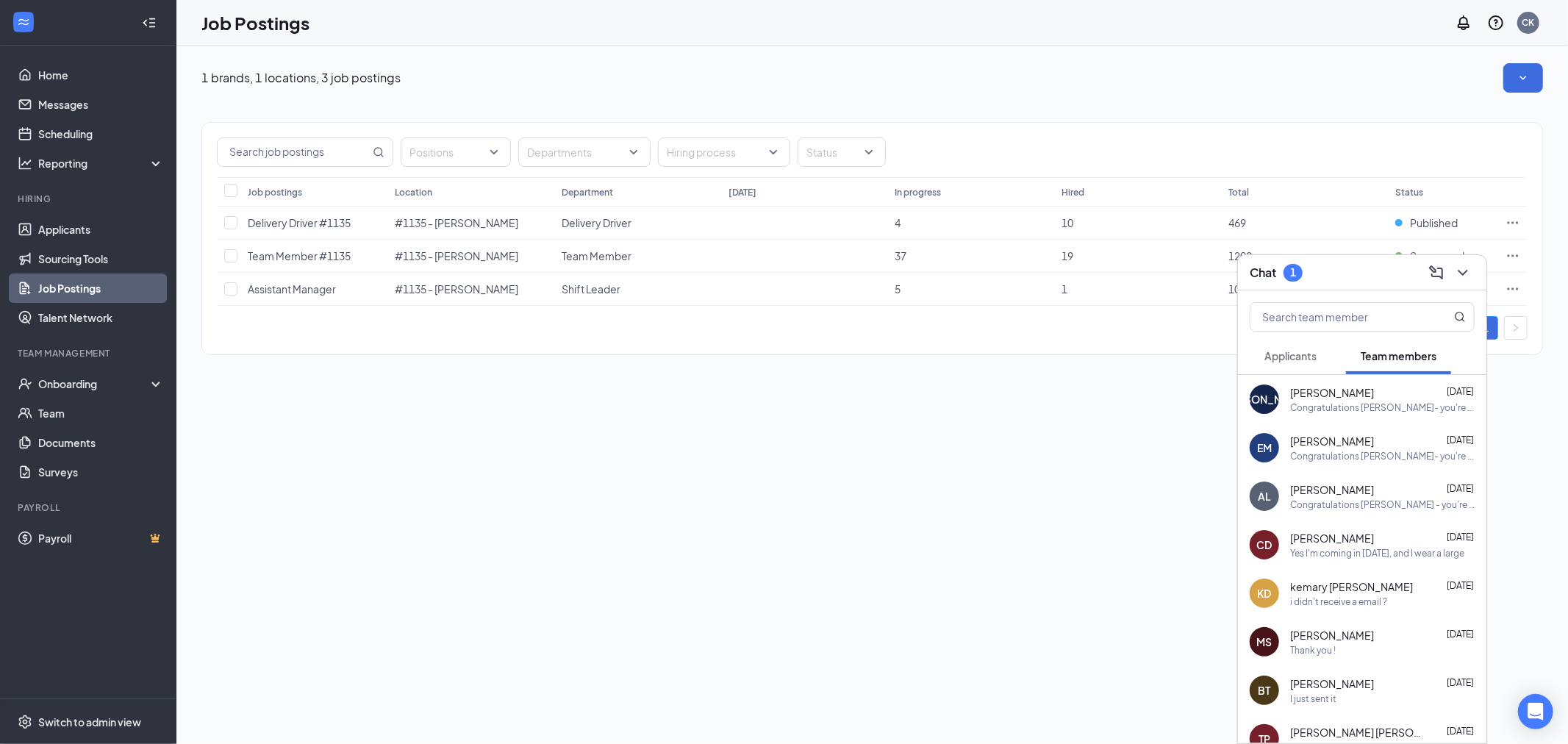
drag, startPoint x: 993, startPoint y: 561, endPoint x: 952, endPoint y: 554, distance: 41.6
click at [989, 559] on div "1 brands, 1 locations, 3 job postings Positions Departments Hiring process Stat…" at bounding box center [872, 394] width 1392 height 698
click at [123, 385] on div "Onboarding" at bounding box center [94, 383] width 113 height 14
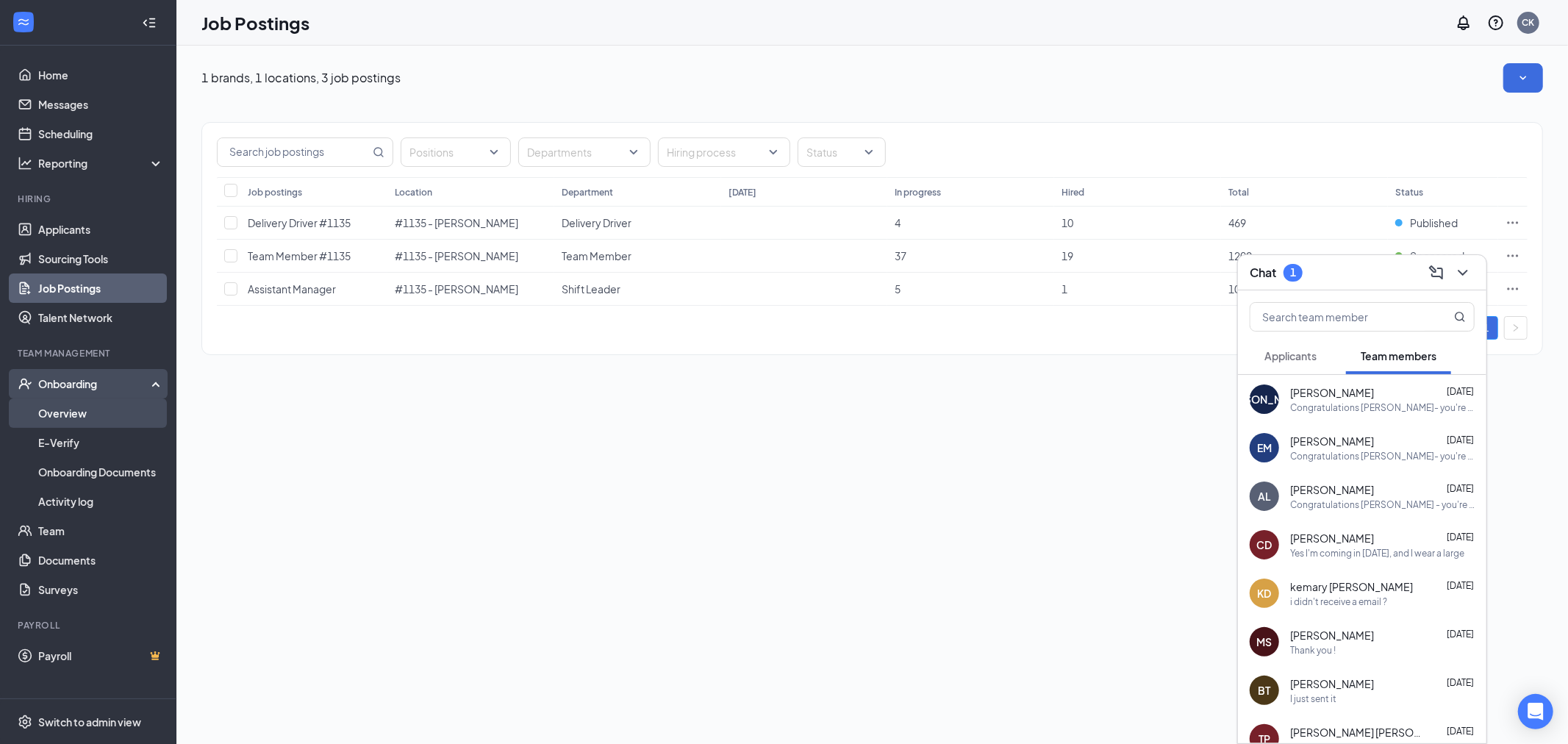
click at [100, 424] on link "Overview" at bounding box center [100, 413] width 125 height 30
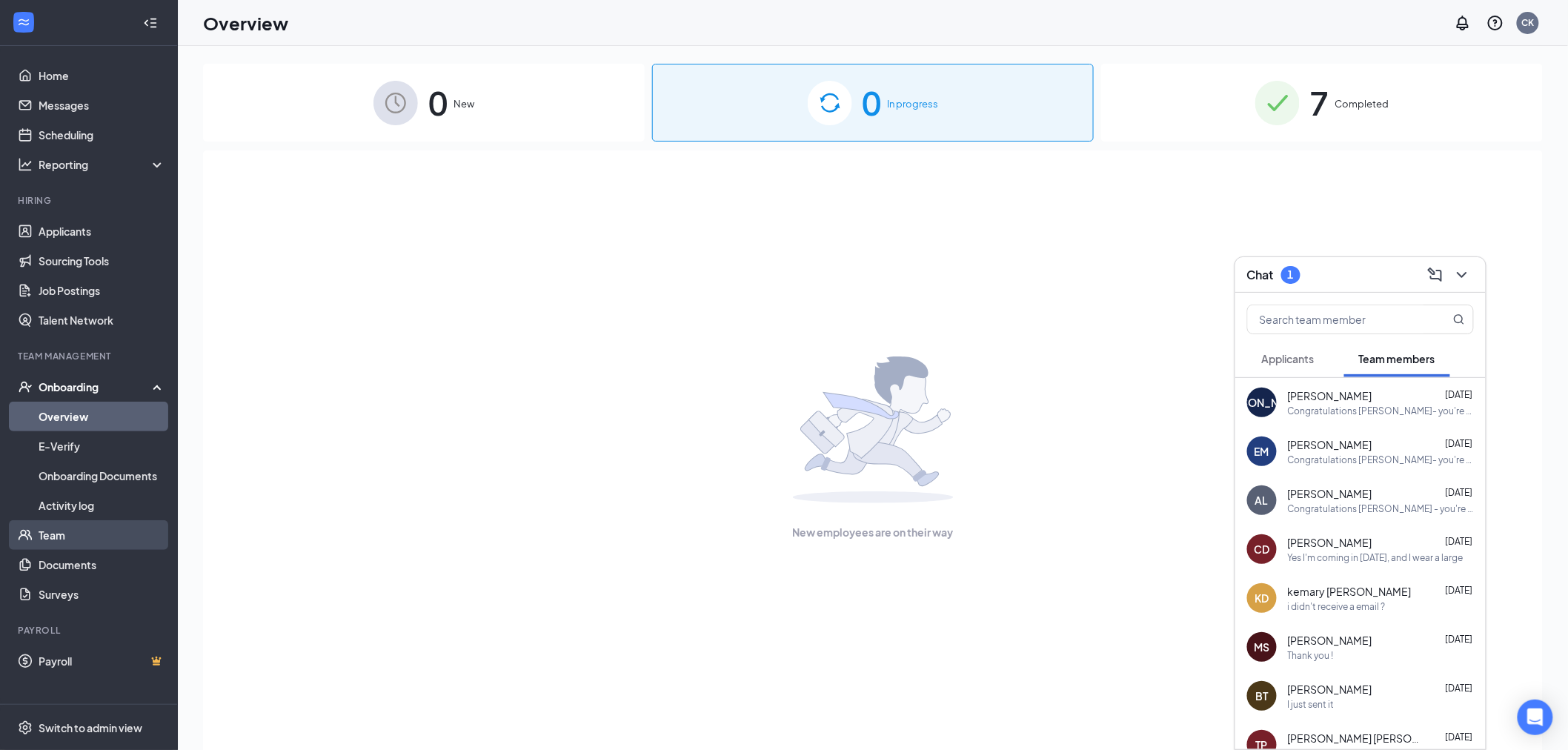
click at [72, 524] on link "Team" at bounding box center [101, 535] width 126 height 30
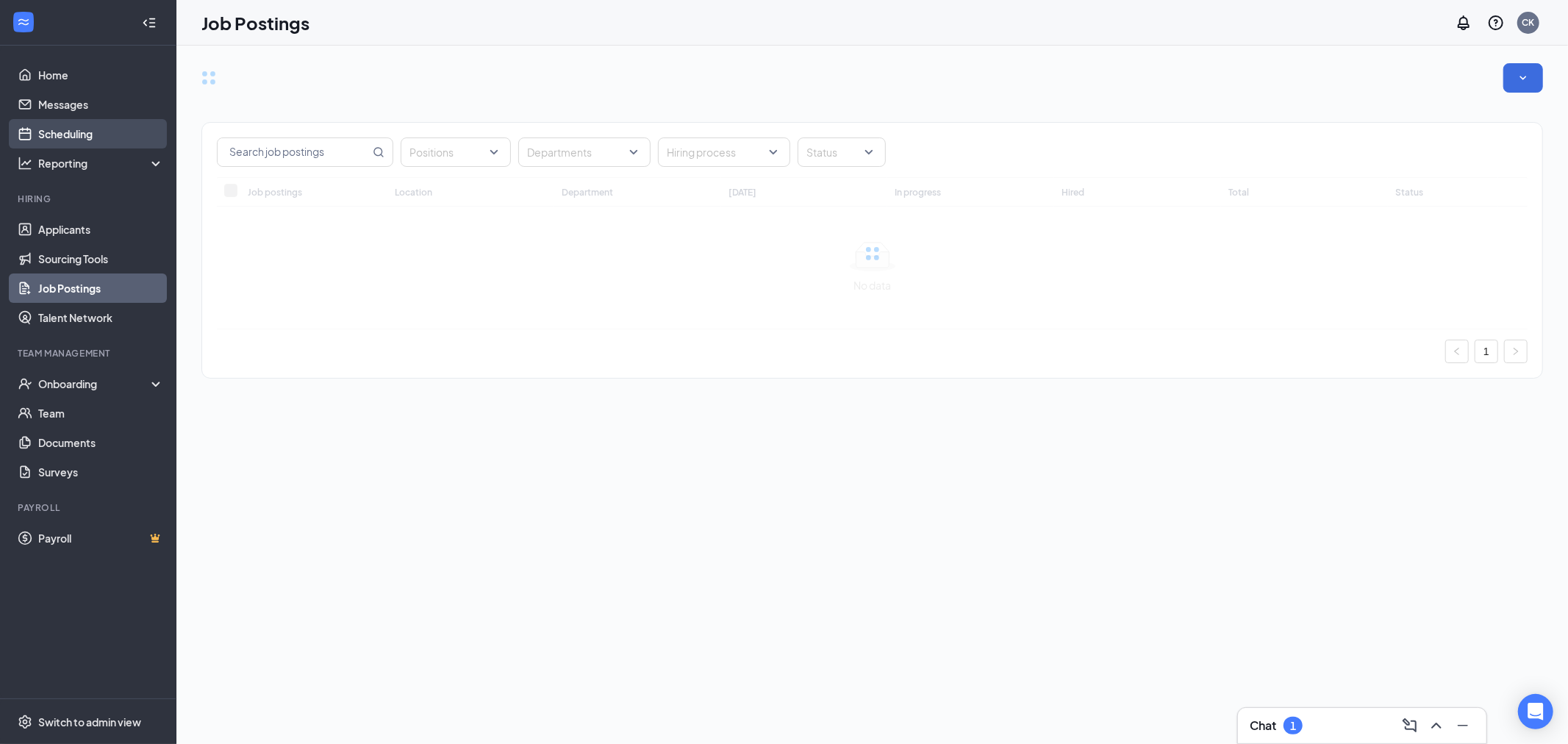
click at [71, 123] on link "Scheduling" at bounding box center [100, 134] width 125 height 30
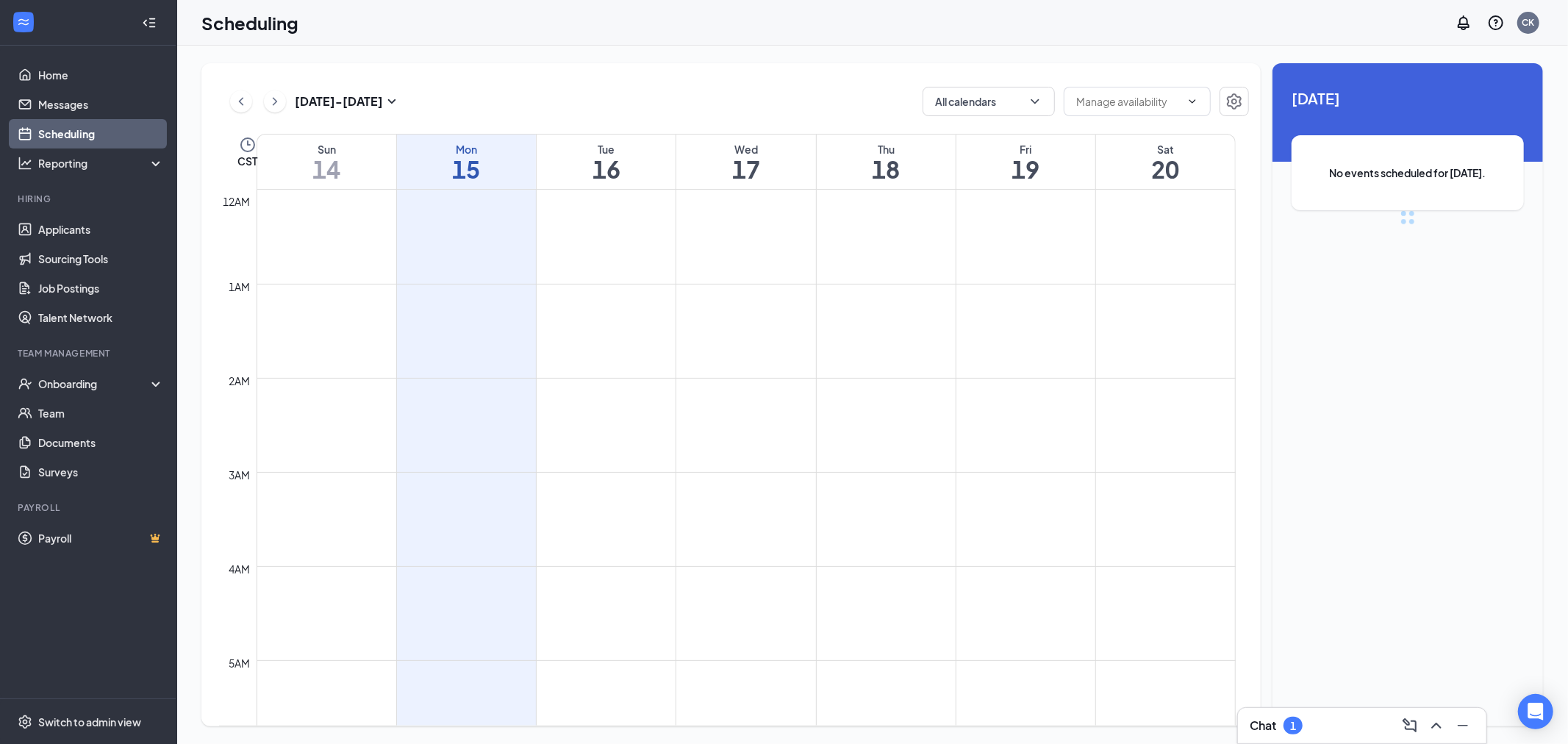
scroll to position [723, 0]
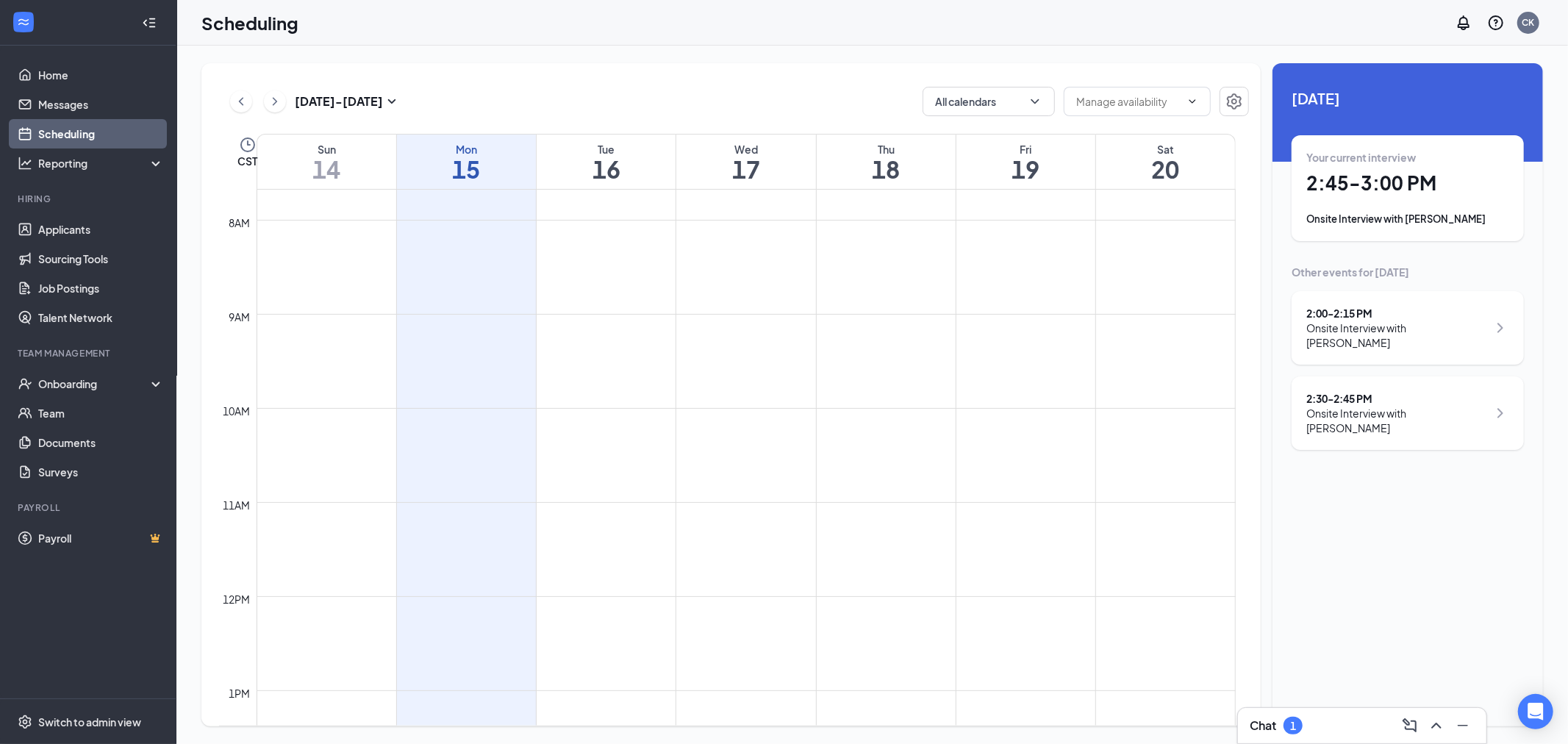
click at [1472, 201] on div "Your current interview 2:45 - 3:00 PM Onsite Interview with Brooklynn Moore" at bounding box center [1408, 188] width 203 height 77
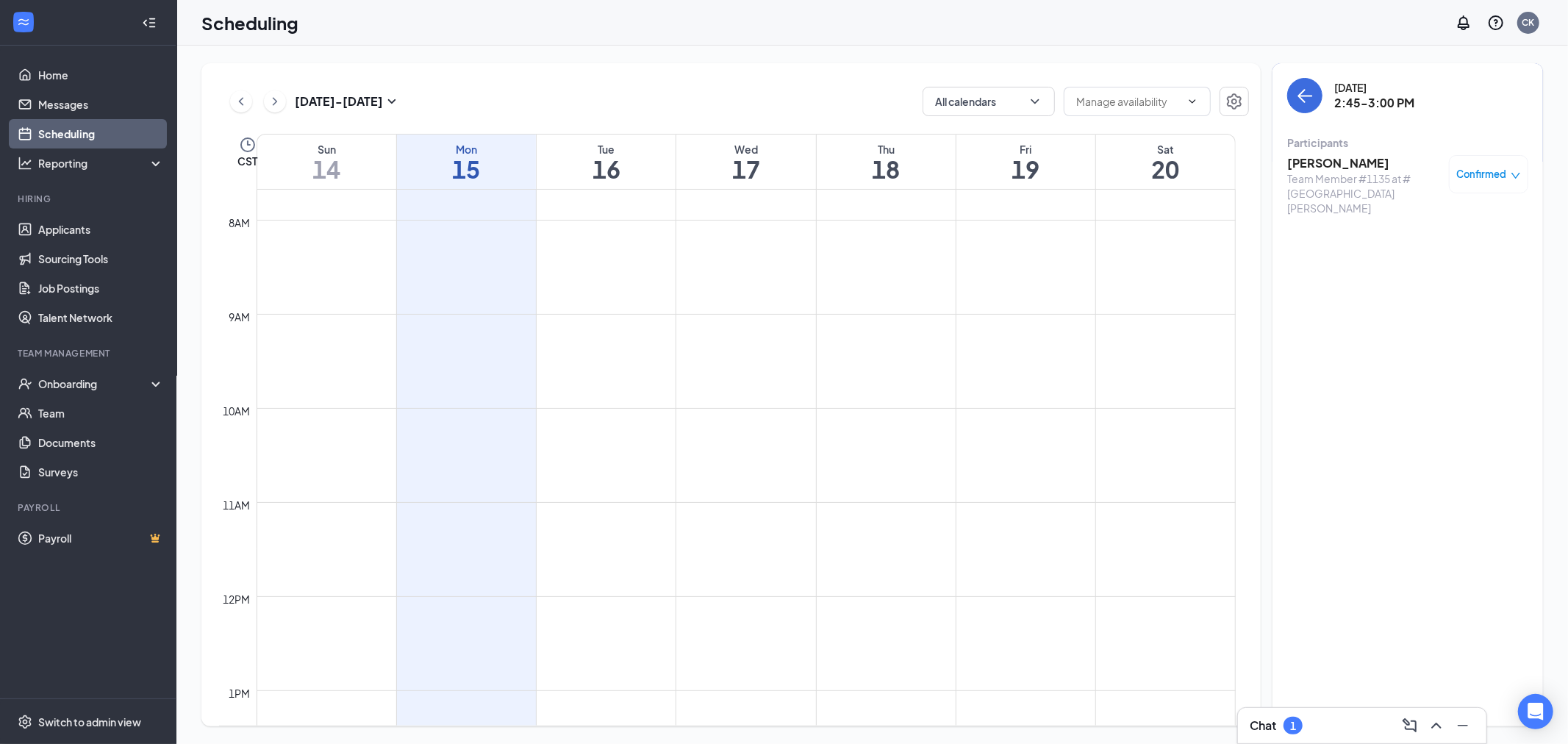
click at [1486, 175] on span "Confirmed" at bounding box center [1482, 174] width 50 height 14
click at [1446, 272] on span "Mark as no-show" at bounding box center [1446, 271] width 81 height 16
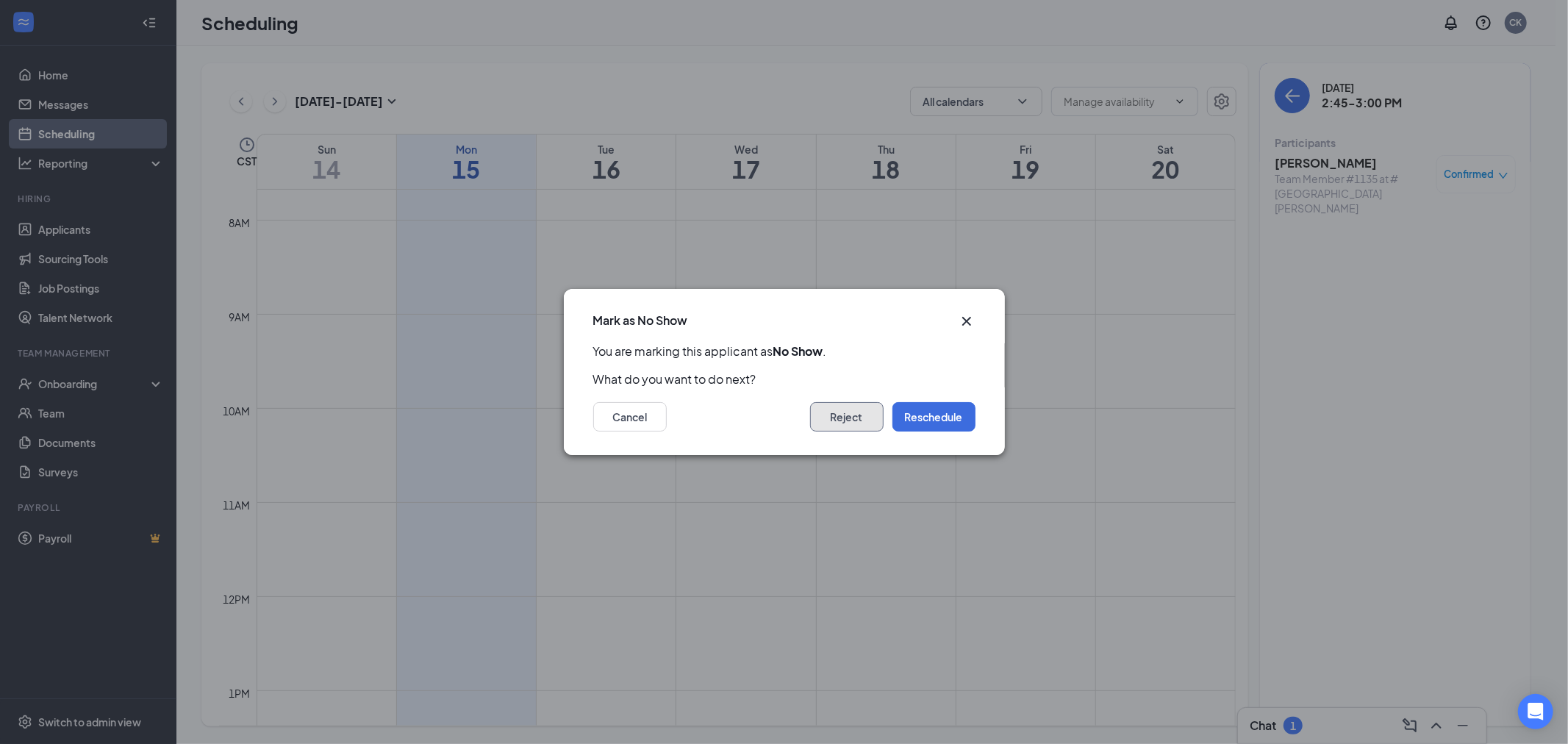
click at [861, 416] on button "Reject" at bounding box center [847, 416] width 74 height 30
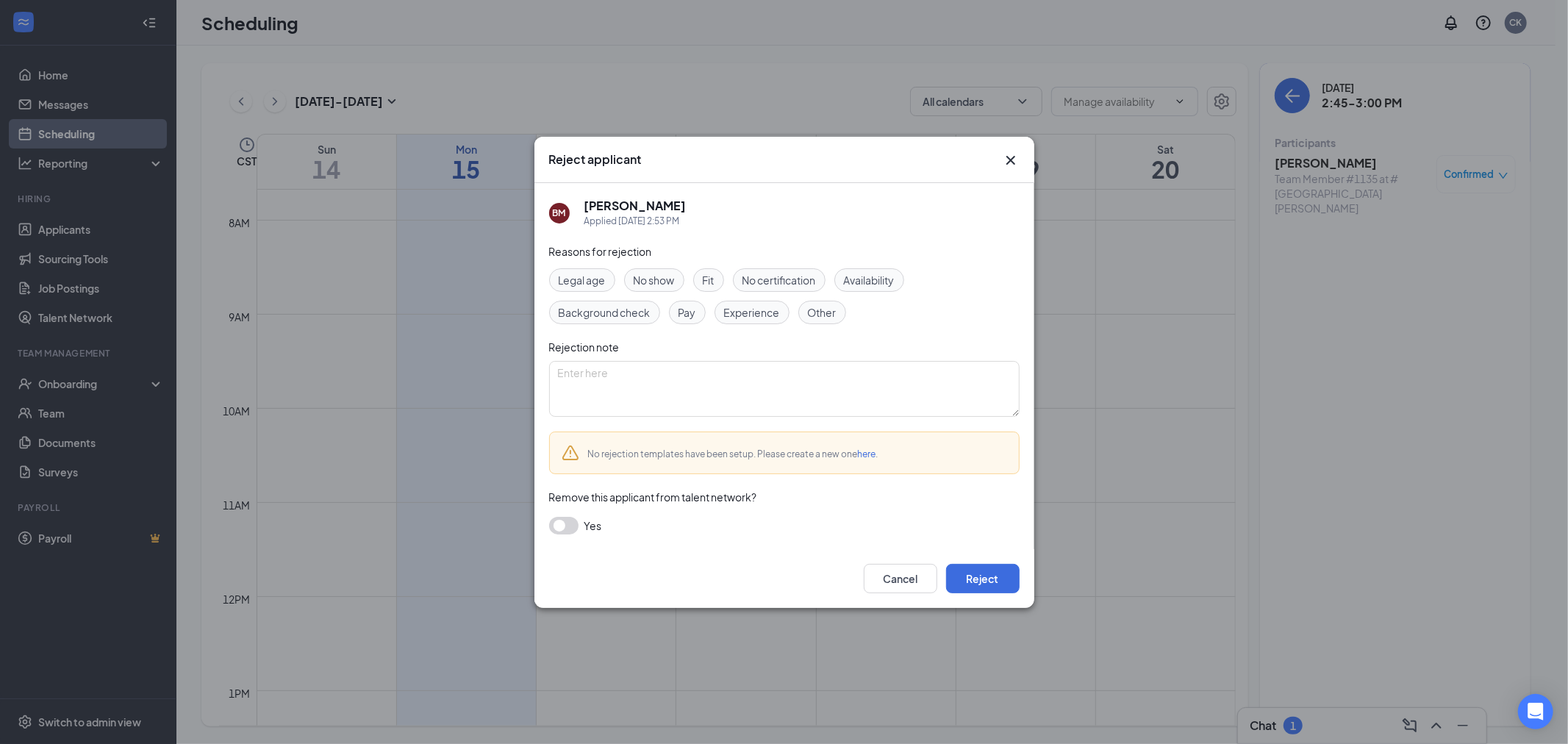
click at [969, 562] on div "Cancel Reject" at bounding box center [784, 578] width 500 height 59
click at [972, 569] on button "Reject" at bounding box center [983, 578] width 74 height 30
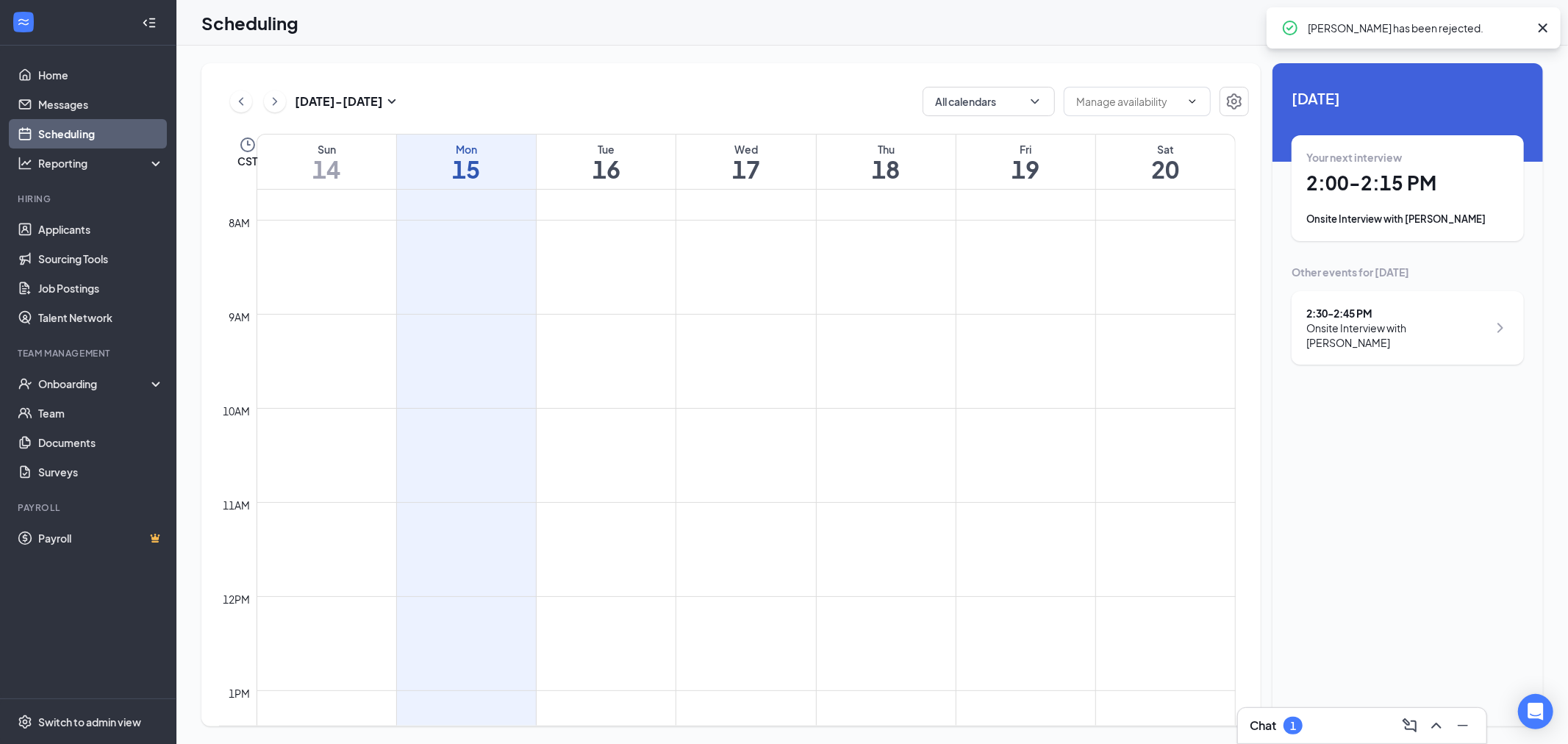
click at [1441, 316] on div "2:30 - 2:45 PM" at bounding box center [1397, 312] width 182 height 14
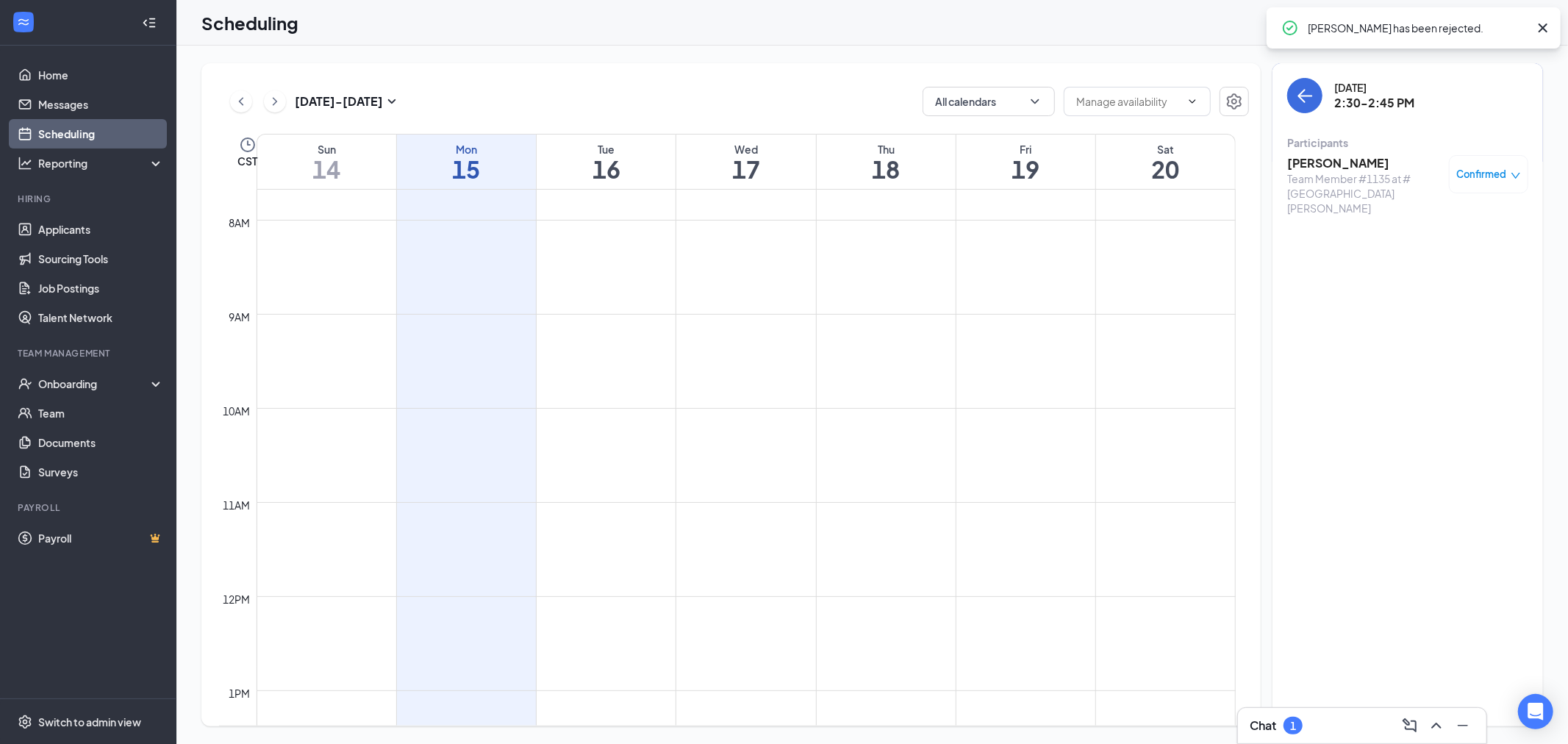
click at [1478, 190] on div "Confirmed" at bounding box center [1488, 174] width 79 height 38
click at [1496, 173] on span "Confirmed" at bounding box center [1482, 174] width 50 height 14
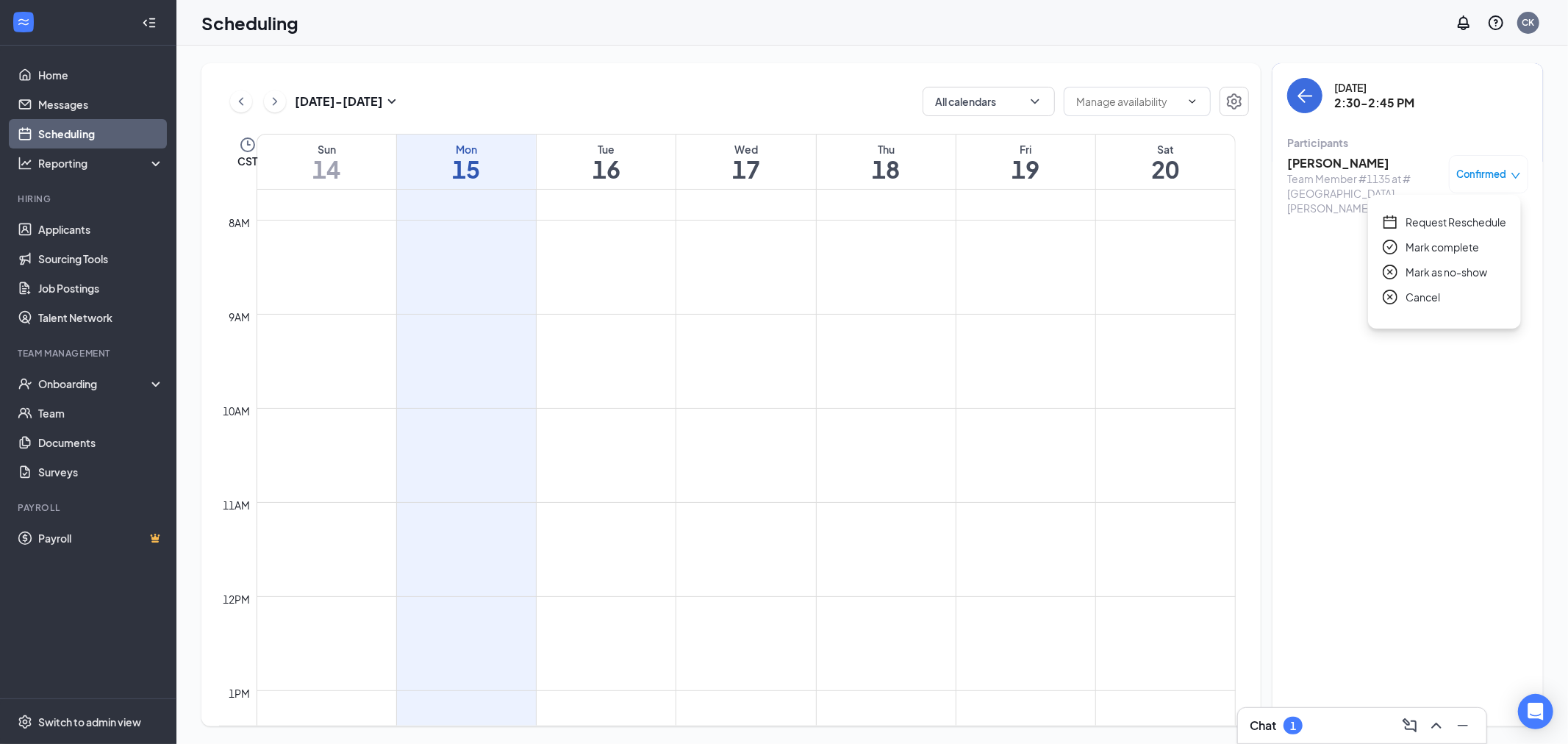
click at [1452, 269] on span "Mark as no-show" at bounding box center [1446, 271] width 81 height 16
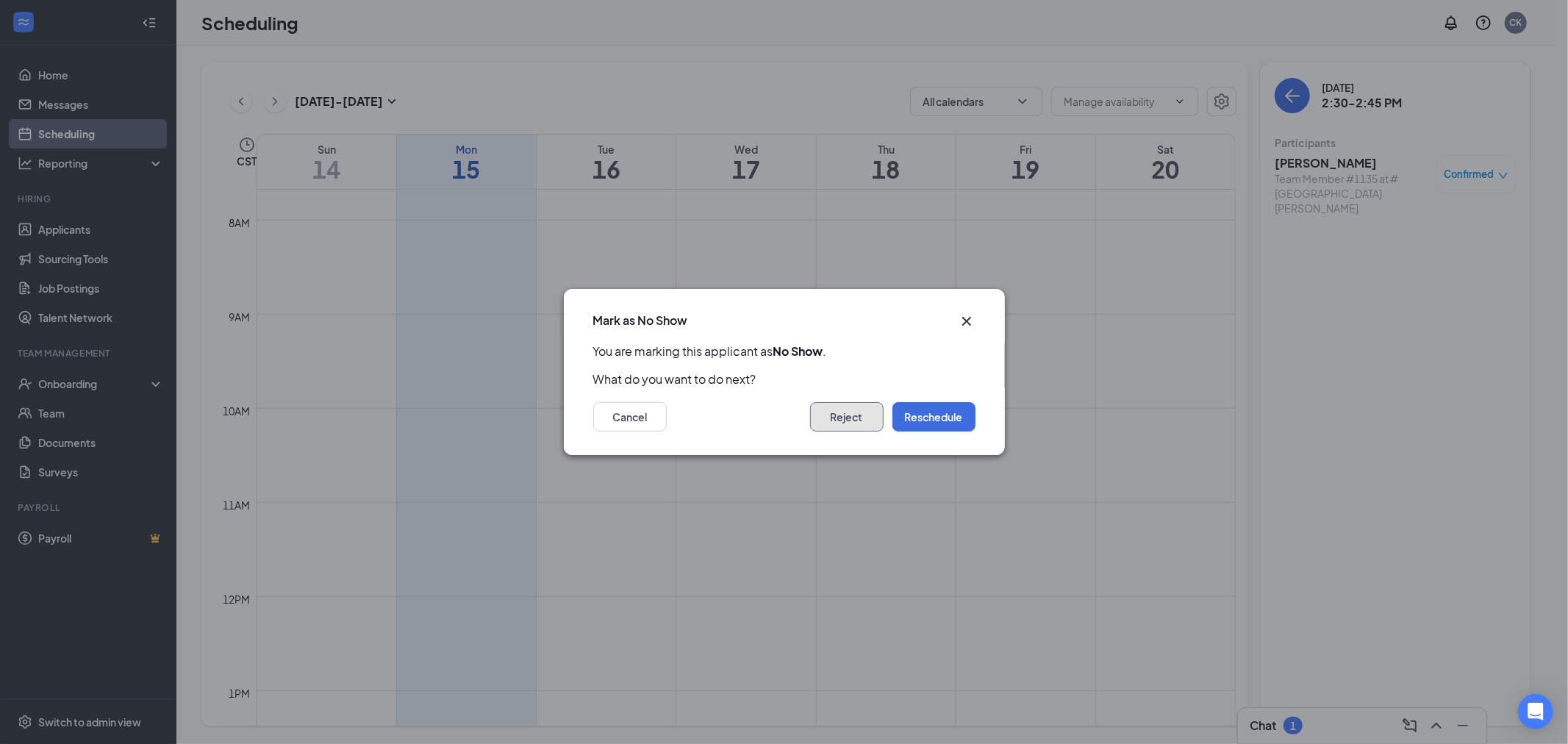
click at [857, 420] on button "Reject" at bounding box center [847, 416] width 74 height 30
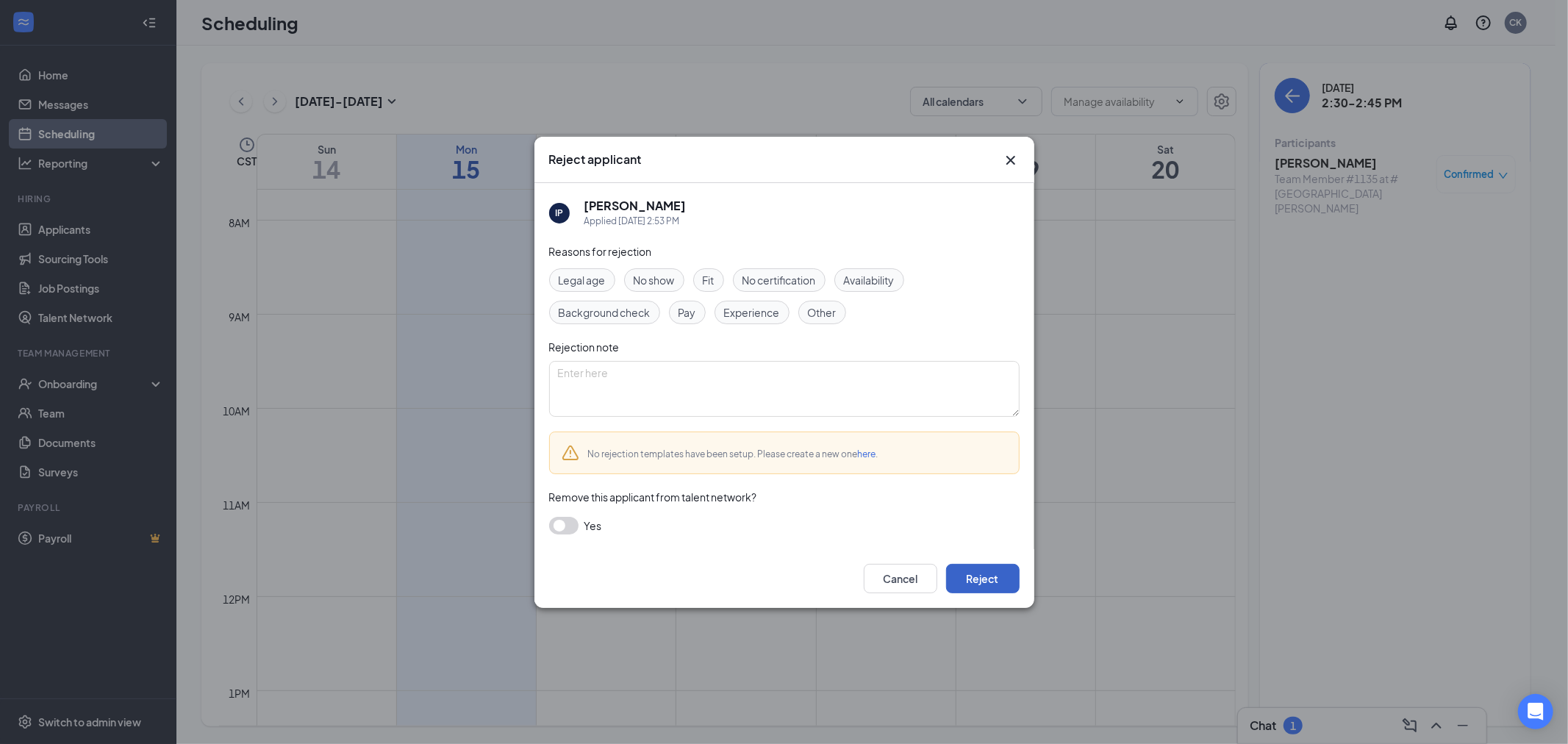
click at [980, 575] on button "Reject" at bounding box center [983, 578] width 74 height 30
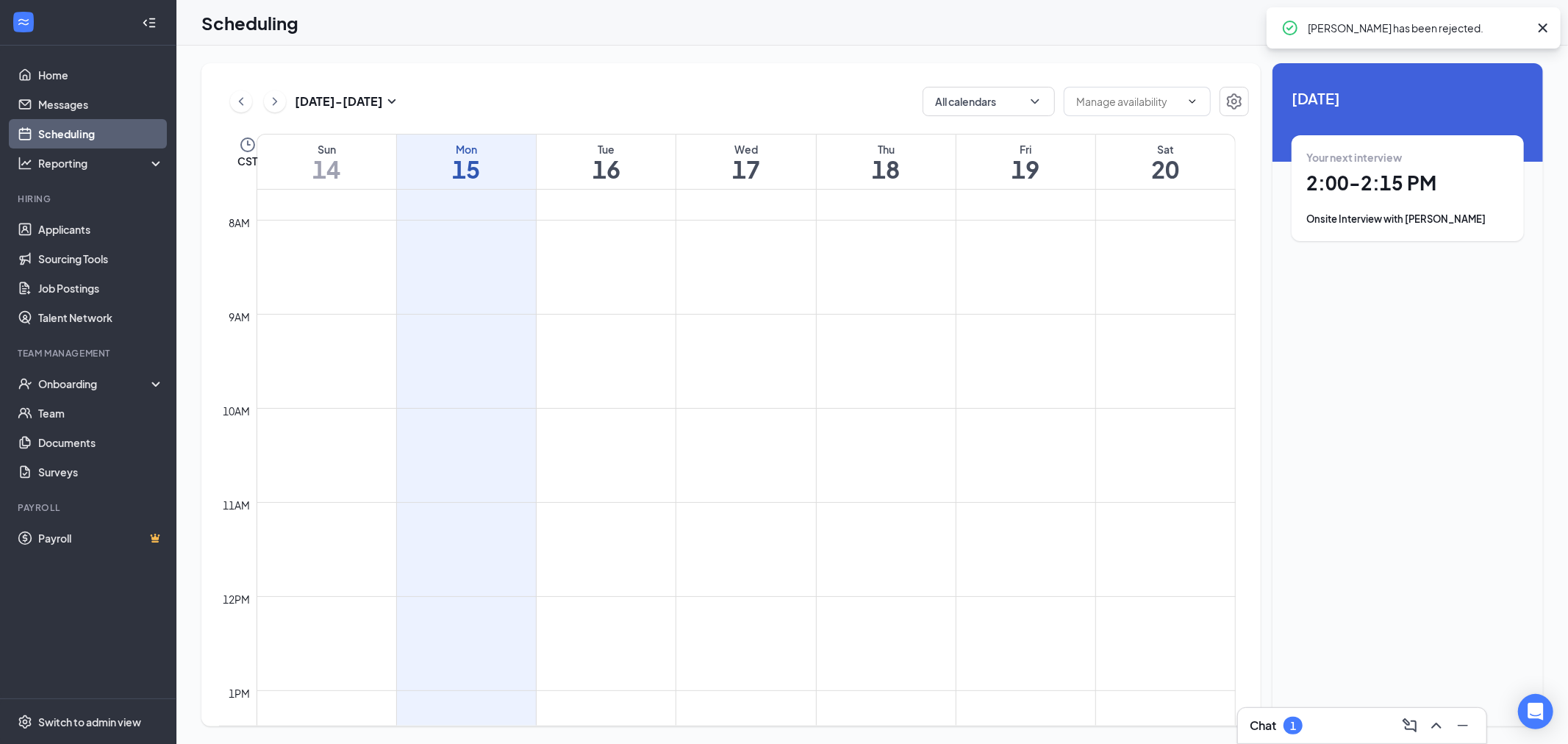
click at [1412, 106] on span "[DATE]" at bounding box center [1408, 98] width 233 height 23
click at [1544, 33] on icon "Cross" at bounding box center [1542, 27] width 17 height 17
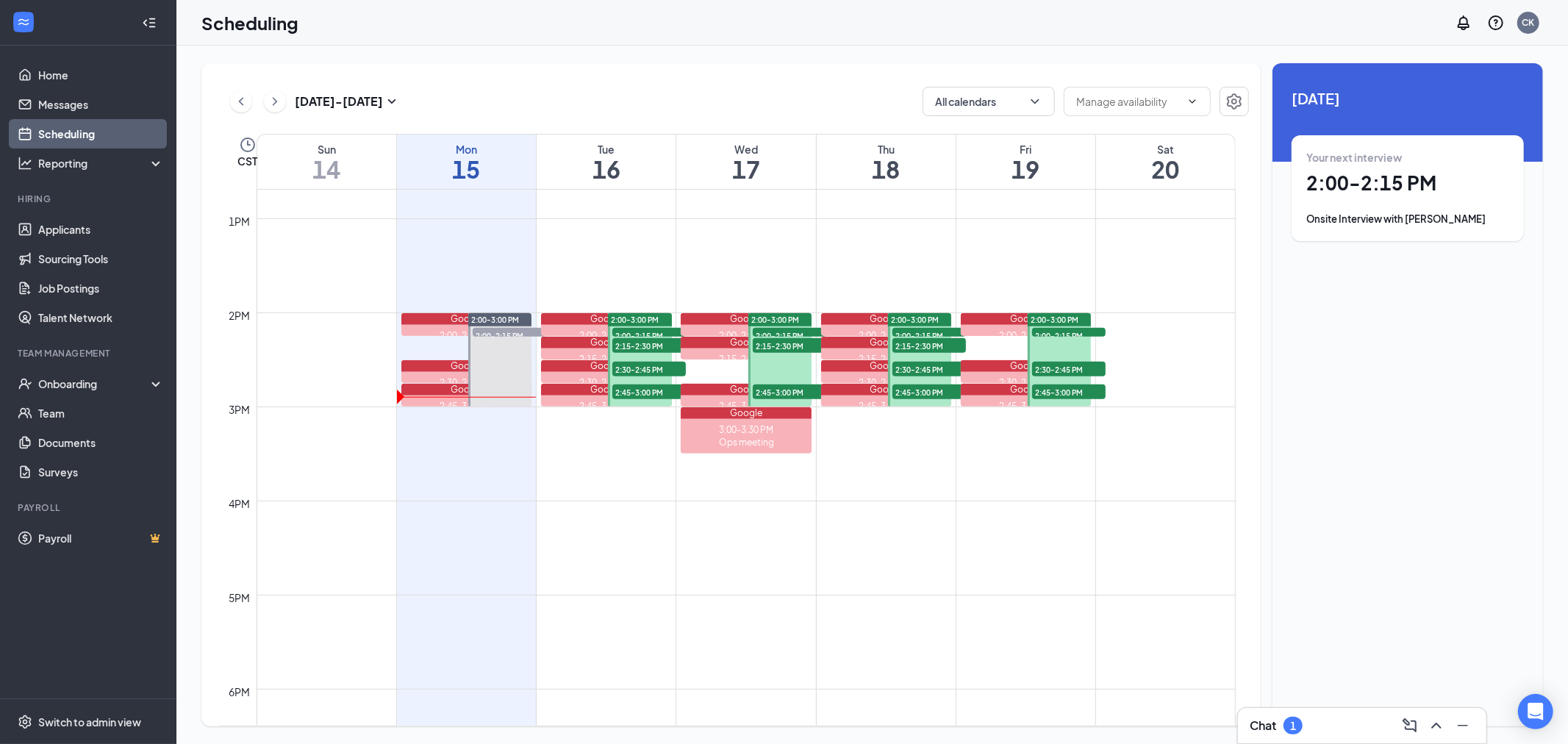
scroll to position [1049, 0]
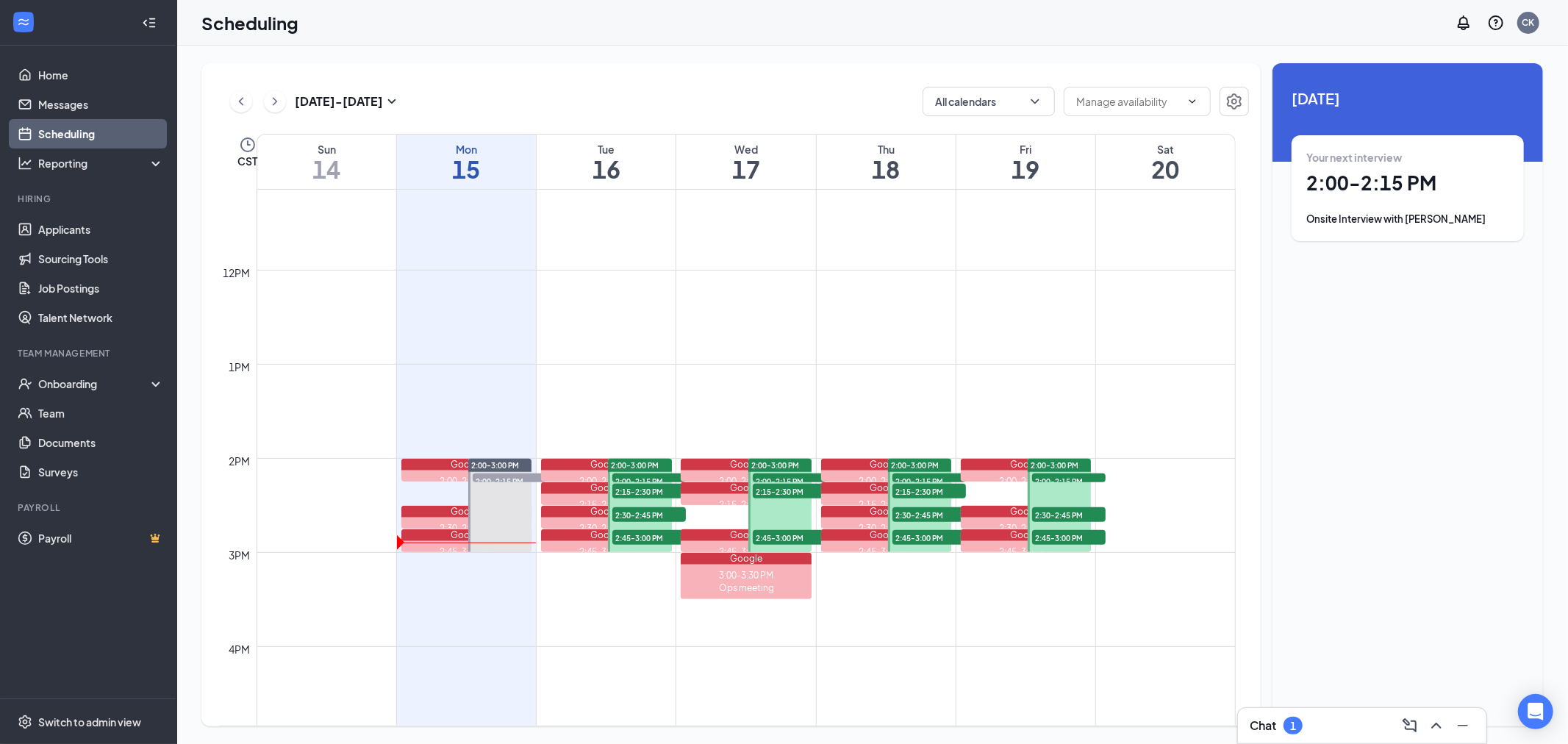
click at [641, 470] on div "2:00-3:00 PM" at bounding box center [639, 464] width 63 height 13
